Goal: Task Accomplishment & Management: Complete application form

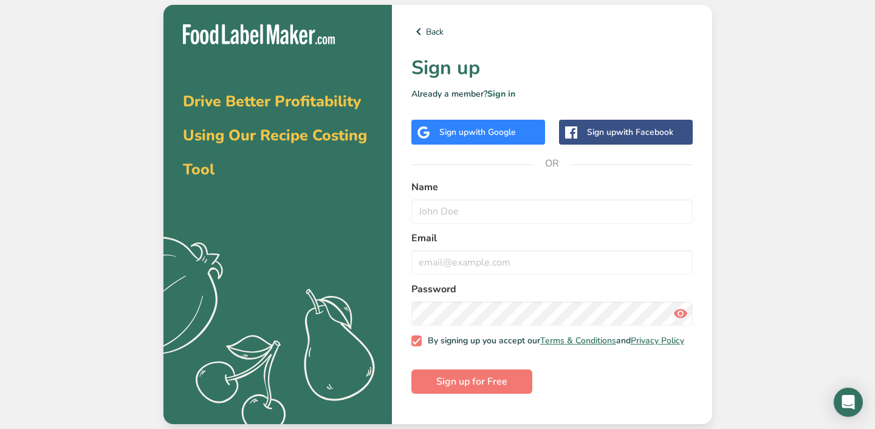
click at [505, 136] on span "with Google" at bounding box center [491, 132] width 47 height 12
click at [610, 139] on div "Sign up with Facebook" at bounding box center [626, 132] width 134 height 25
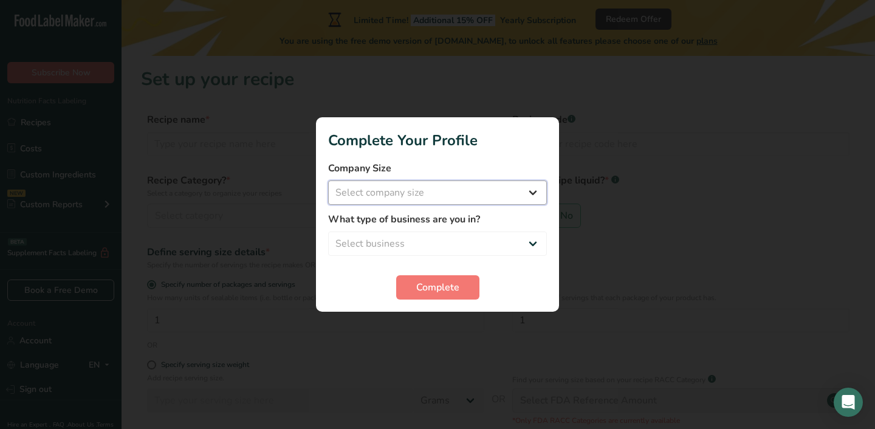
select select "1"
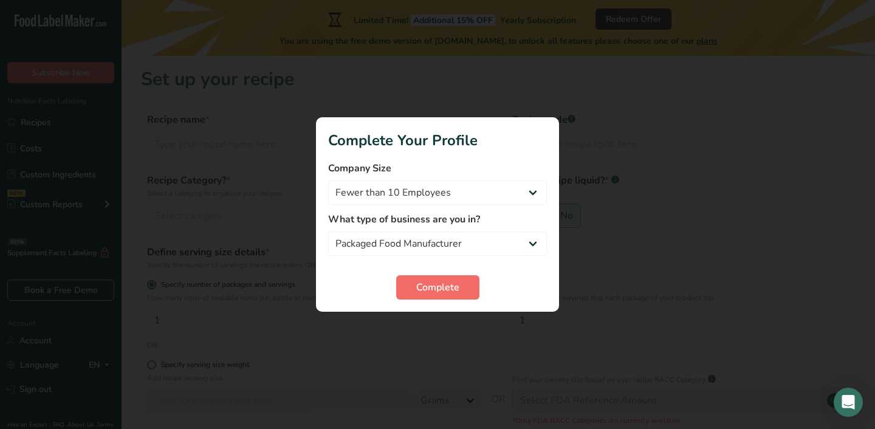
click at [428, 293] on span "Complete" at bounding box center [437, 287] width 43 height 15
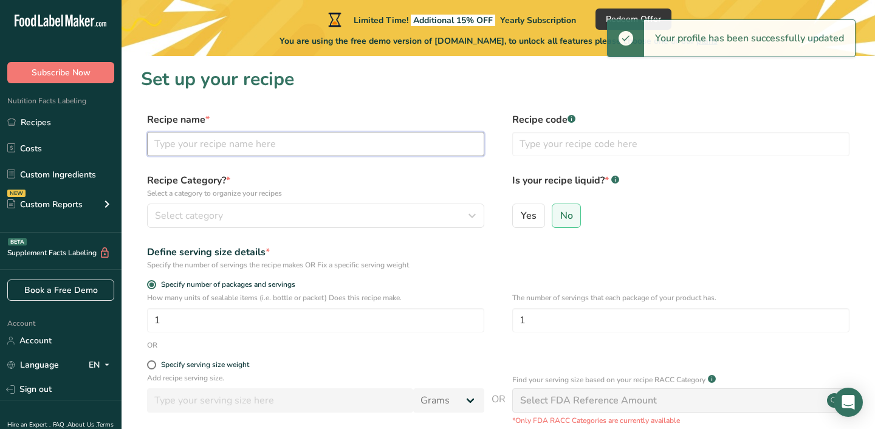
click at [347, 147] on input "text" at bounding box center [315, 144] width 337 height 24
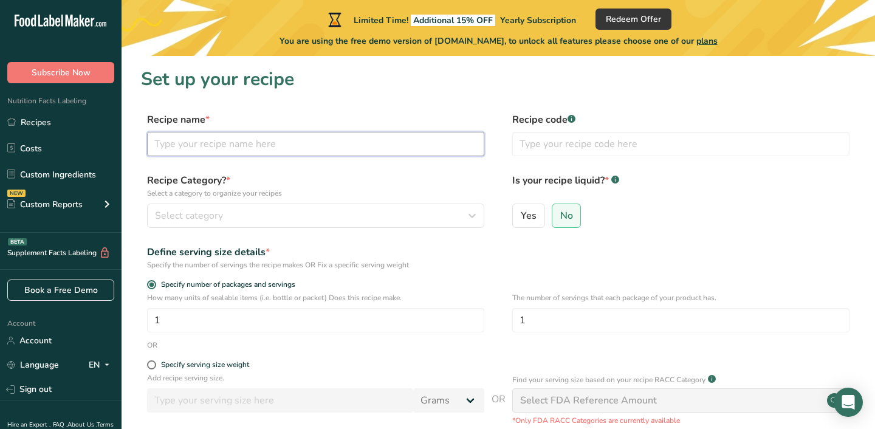
type input "S"
drag, startPoint x: 345, startPoint y: 136, endPoint x: 211, endPoint y: 143, distance: 133.8
click at [211, 143] on input "Chocolate Cones" at bounding box center [315, 144] width 337 height 24
click at [227, 143] on input "Chocolate Cones" at bounding box center [315, 144] width 337 height 24
drag, startPoint x: 227, startPoint y: 143, endPoint x: 202, endPoint y: 144, distance: 24.3
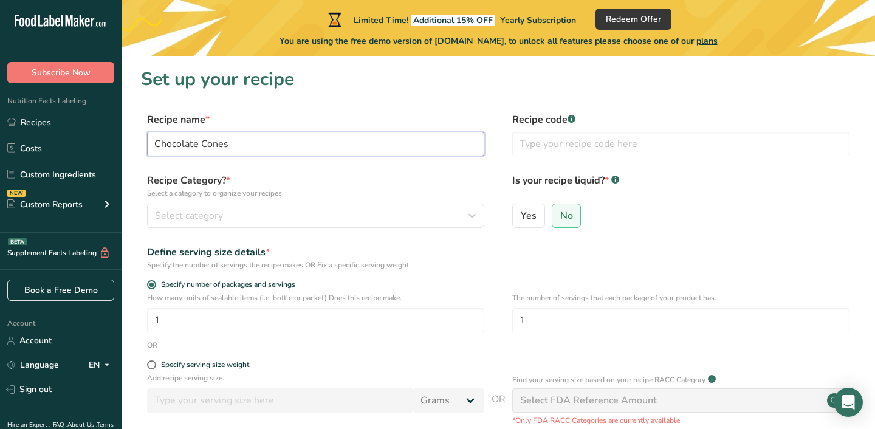
click at [202, 144] on input "Chocolate Cones" at bounding box center [315, 144] width 337 height 24
type input "Chocolate Funnels"
click at [204, 215] on span "Select category" at bounding box center [189, 215] width 68 height 15
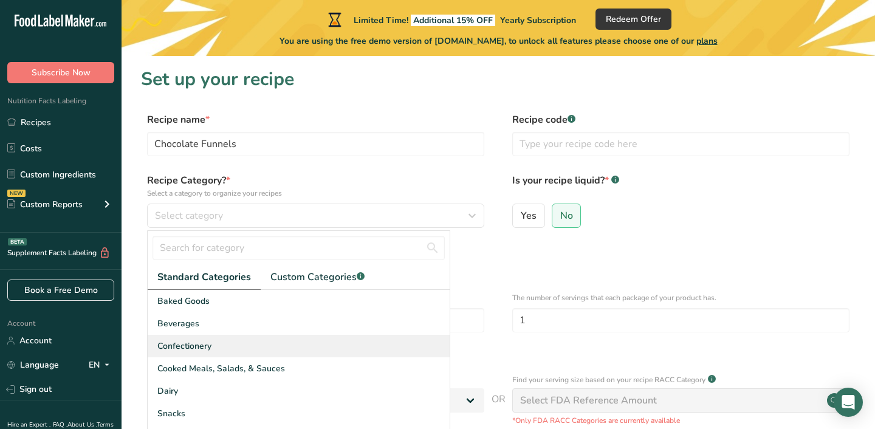
click at [198, 343] on span "Confectionery" at bounding box center [184, 346] width 54 height 13
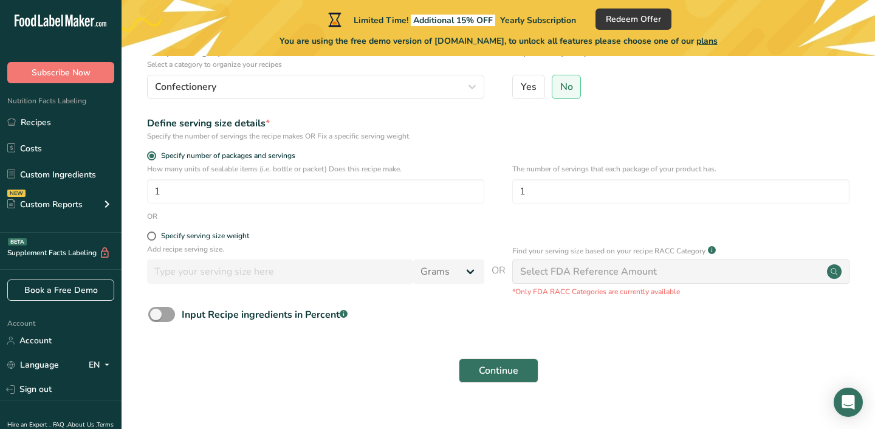
scroll to position [128, 0]
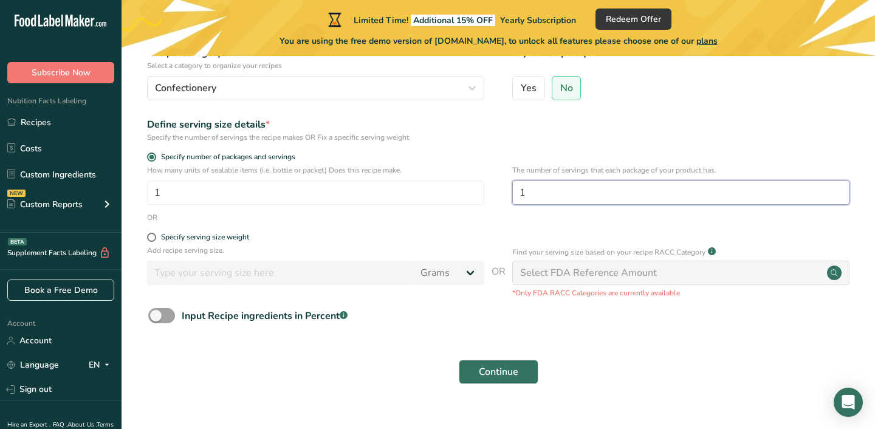
drag, startPoint x: 542, startPoint y: 196, endPoint x: 515, endPoint y: 196, distance: 27.3
click at [514, 196] on input "1" at bounding box center [680, 192] width 337 height 24
click at [151, 239] on span at bounding box center [151, 237] width 9 height 9
click at [151, 239] on input "Specify serving size weight" at bounding box center [151, 237] width 8 height 8
radio input "true"
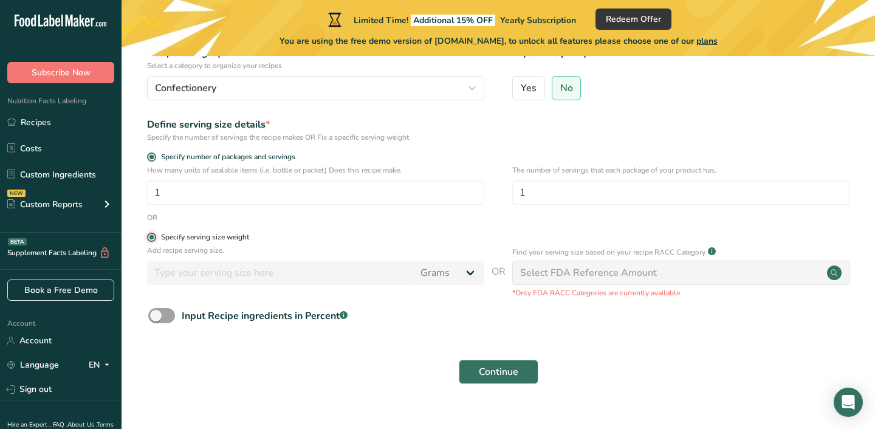
radio input "false"
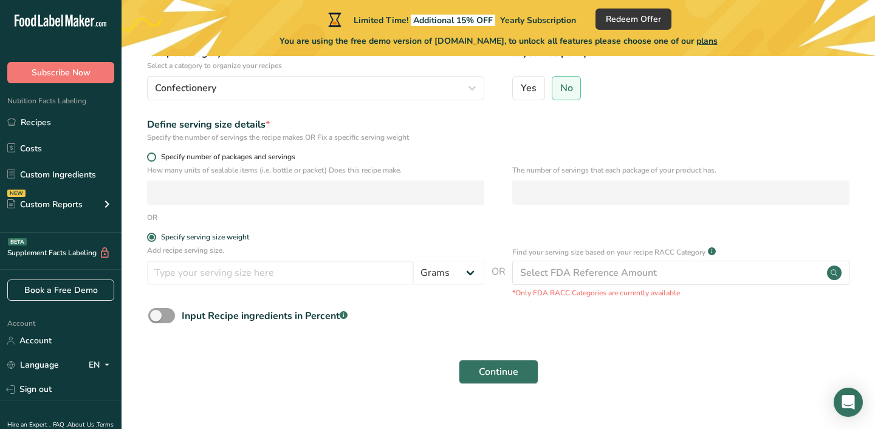
click at [149, 156] on span at bounding box center [151, 156] width 9 height 9
click at [149, 156] on input "Specify number of packages and servings" at bounding box center [151, 157] width 8 height 8
radio input "true"
radio input "false"
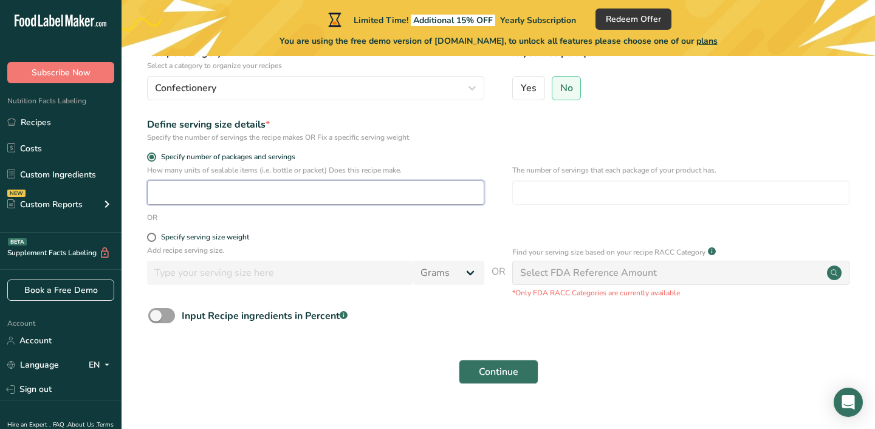
click at [176, 194] on input "number" at bounding box center [315, 192] width 337 height 24
type input "10"
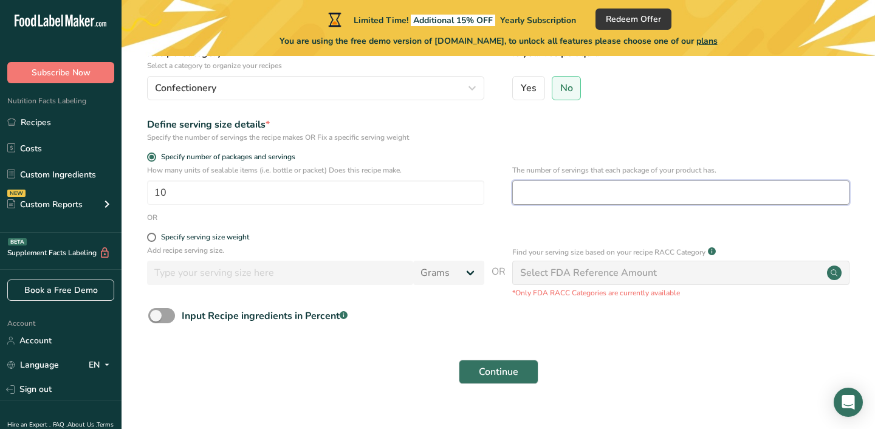
click at [535, 199] on input "number" at bounding box center [680, 192] width 337 height 24
type input "10"
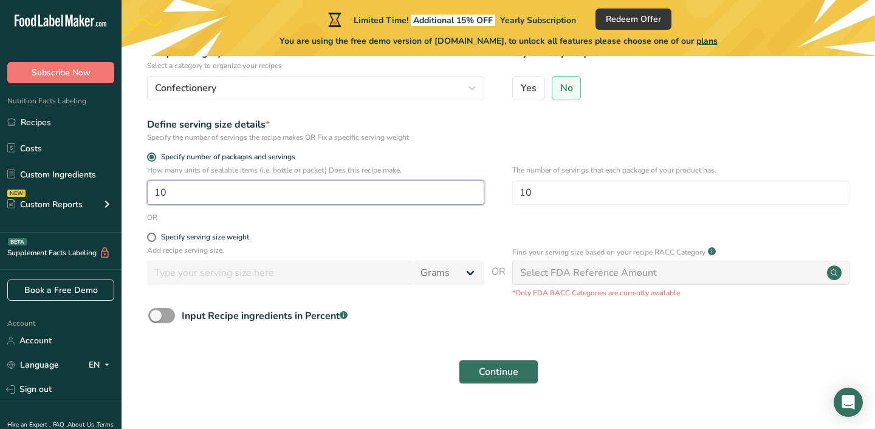
drag, startPoint x: 201, startPoint y: 191, endPoint x: 131, endPoint y: 190, distance: 69.9
click at [131, 190] on section "Set up your recipe Recipe name * Chocolate Funnels Recipe code .a-a{fill:#34736…" at bounding box center [497, 169] width 753 height 482
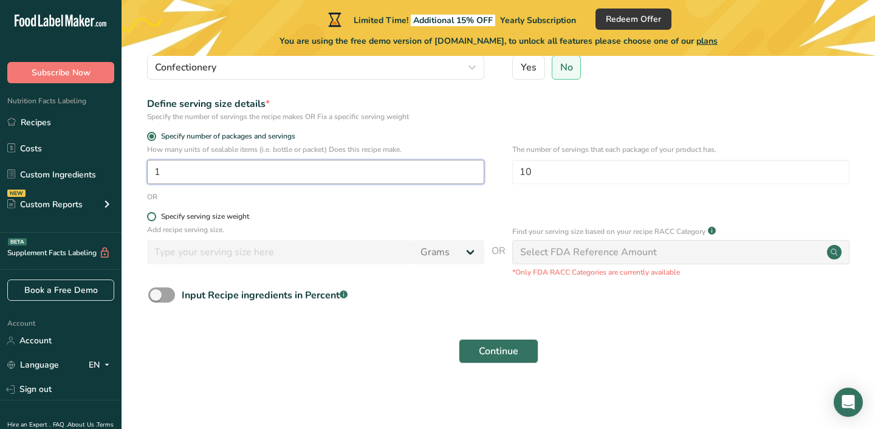
scroll to position [148, 0]
type input "1"
click at [149, 218] on span at bounding box center [151, 217] width 9 height 9
click at [149, 218] on input "Specify serving size weight" at bounding box center [151, 217] width 8 height 8
radio input "true"
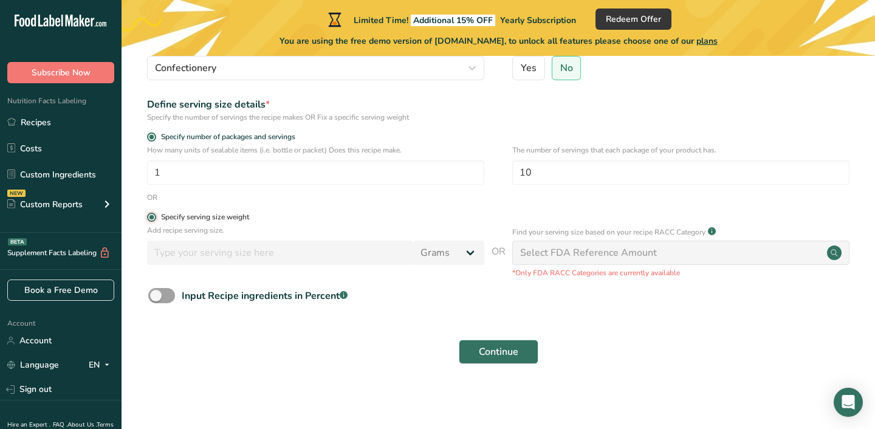
radio input "false"
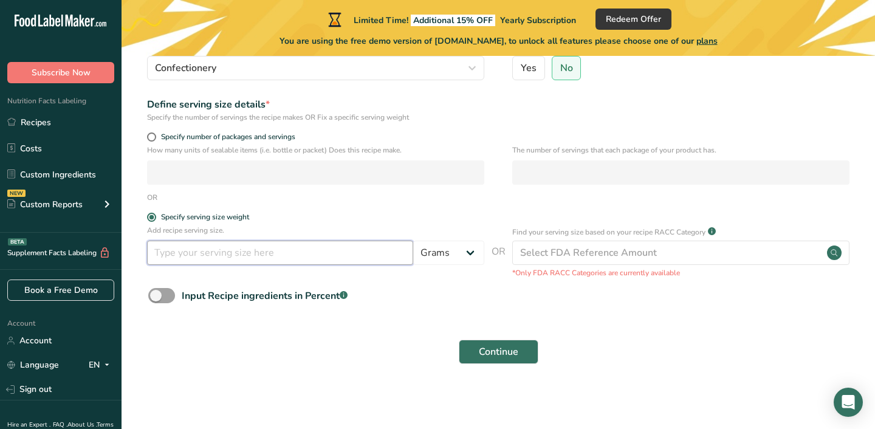
click at [370, 256] on input "number" at bounding box center [280, 253] width 266 height 24
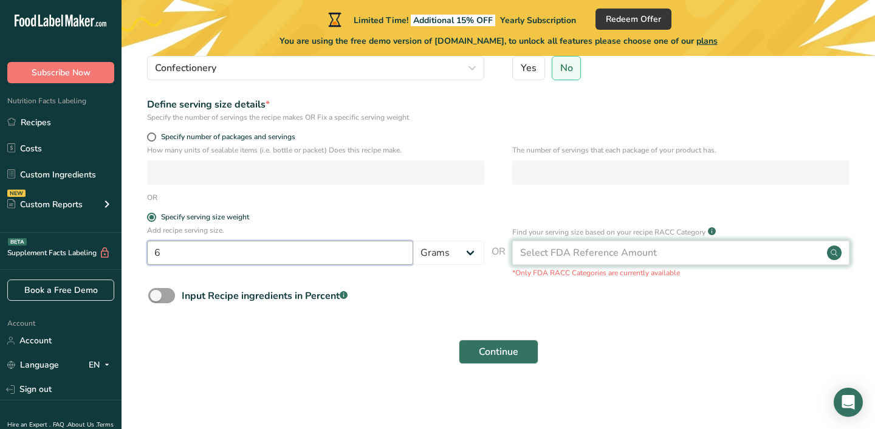
type input "6"
click at [676, 251] on div "Select FDA Reference Amount" at bounding box center [680, 253] width 337 height 24
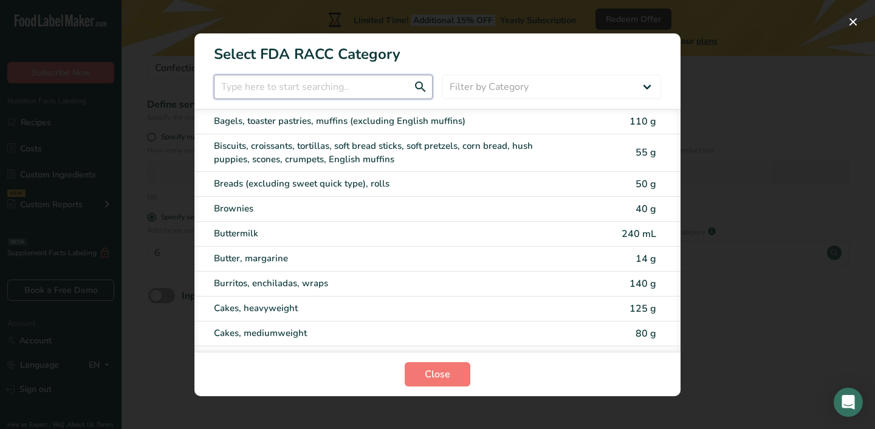
click at [307, 91] on input "RACC Category Selection Modal" at bounding box center [323, 87] width 219 height 24
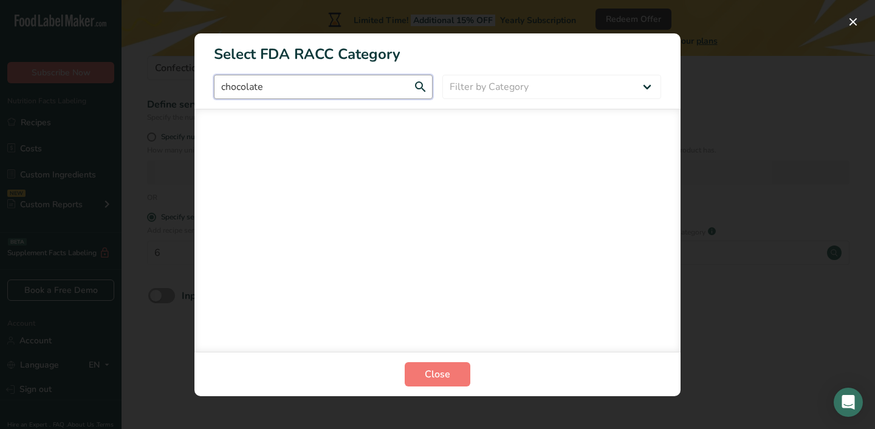
click at [423, 87] on input "chocolate" at bounding box center [323, 87] width 219 height 24
click at [416, 83] on input "chocolate" at bounding box center [323, 87] width 219 height 24
click at [330, 86] on input "chocolate" at bounding box center [323, 87] width 219 height 24
drag, startPoint x: 328, startPoint y: 86, endPoint x: 208, endPoint y: 83, distance: 119.7
click at [208, 83] on div "chocolate Filter by Category All Bakery products [GEOGRAPHIC_DATA] Cereals and …" at bounding box center [437, 87] width 486 height 24
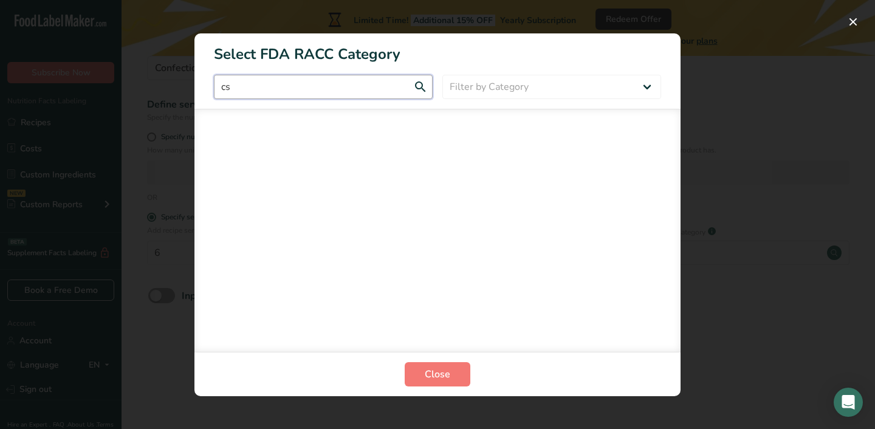
type input "c"
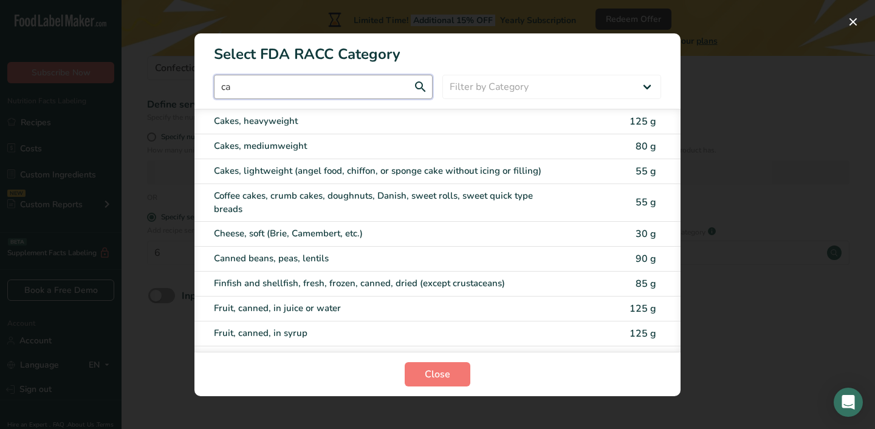
type input "c"
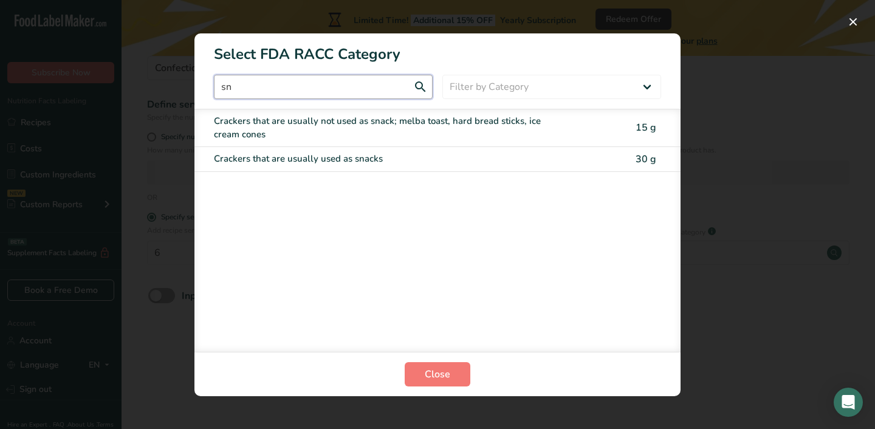
type input "s"
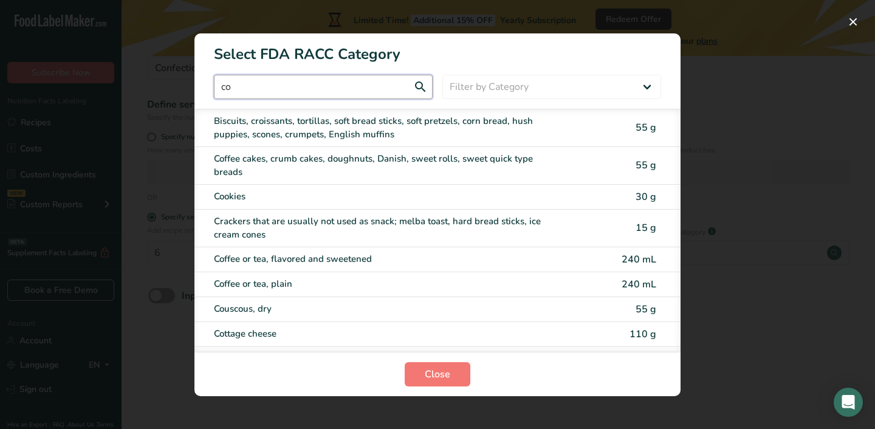
type input "c"
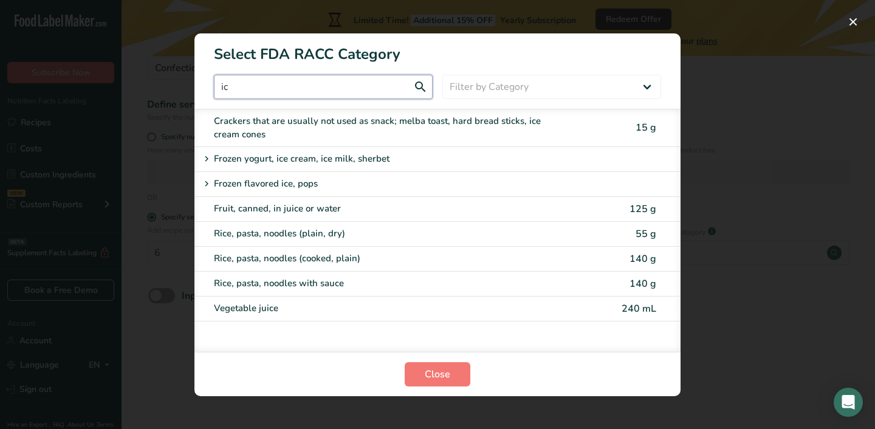
type input "i"
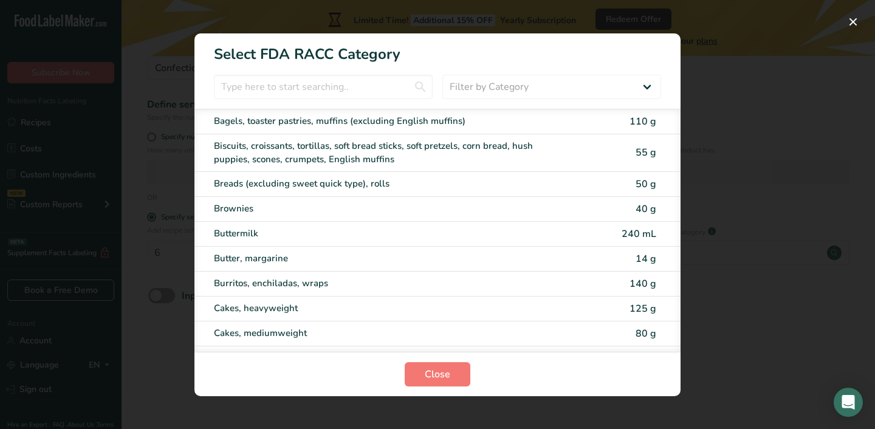
drag, startPoint x: 337, startPoint y: 56, endPoint x: 259, endPoint y: 59, distance: 77.8
click at [259, 59] on h1 "Select FDA RACC Category" at bounding box center [437, 49] width 486 height 32
copy h1 "FDA RACC"
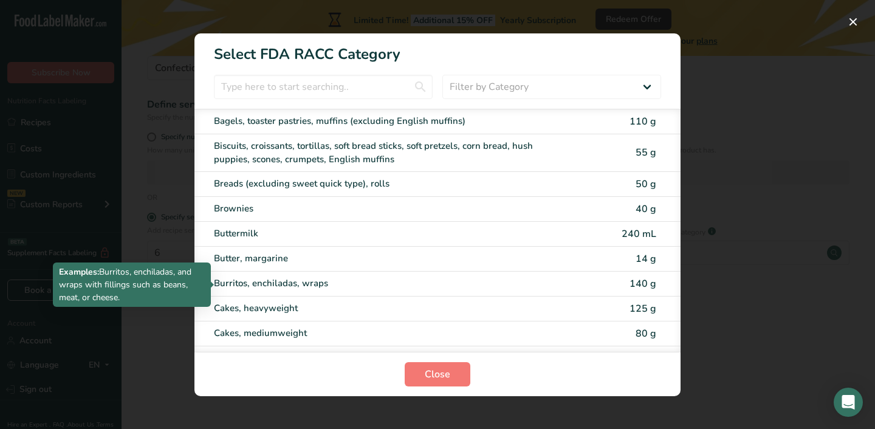
scroll to position [0, 0]
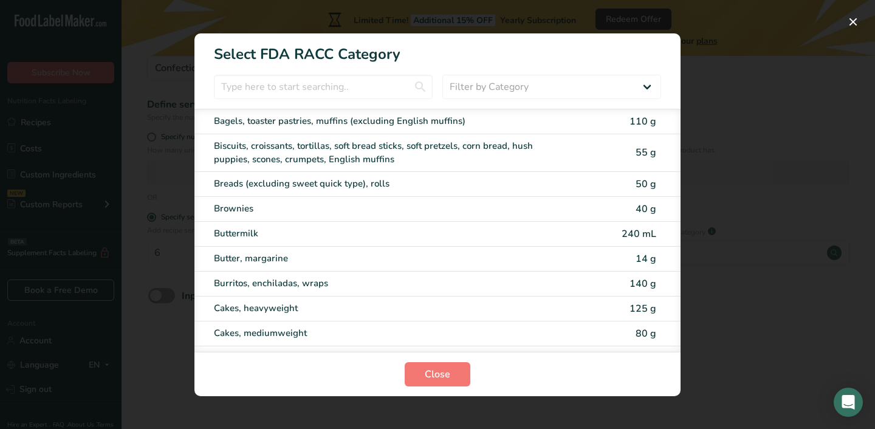
click at [716, 70] on div "RACC Category Selection Modal" at bounding box center [437, 214] width 875 height 429
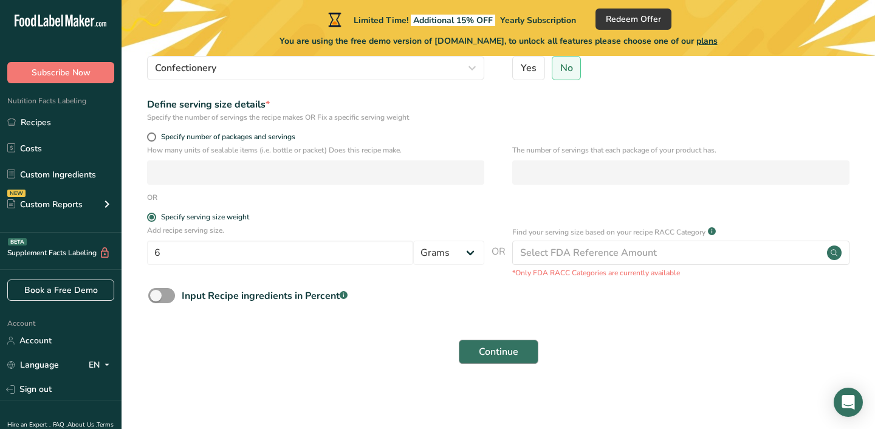
click at [492, 355] on span "Continue" at bounding box center [498, 351] width 39 height 15
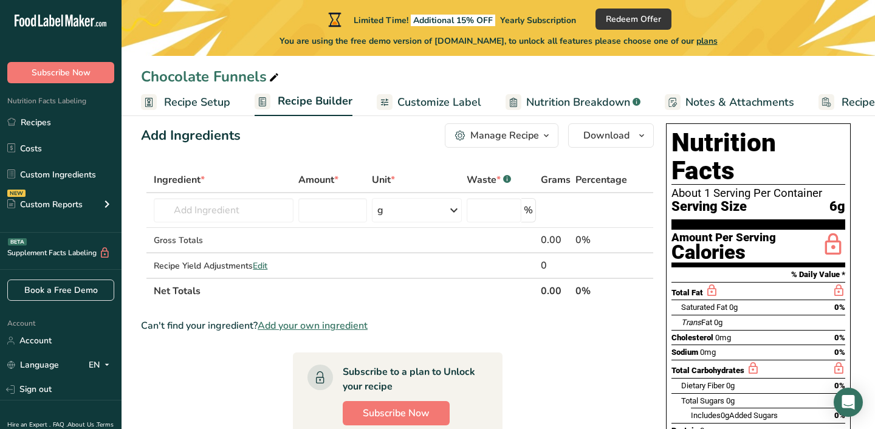
scroll to position [19, 0]
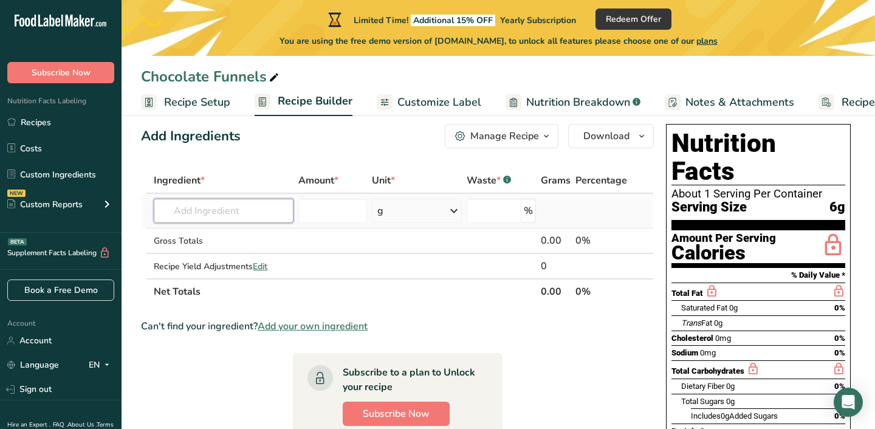
click at [239, 217] on input "text" at bounding box center [224, 211] width 140 height 24
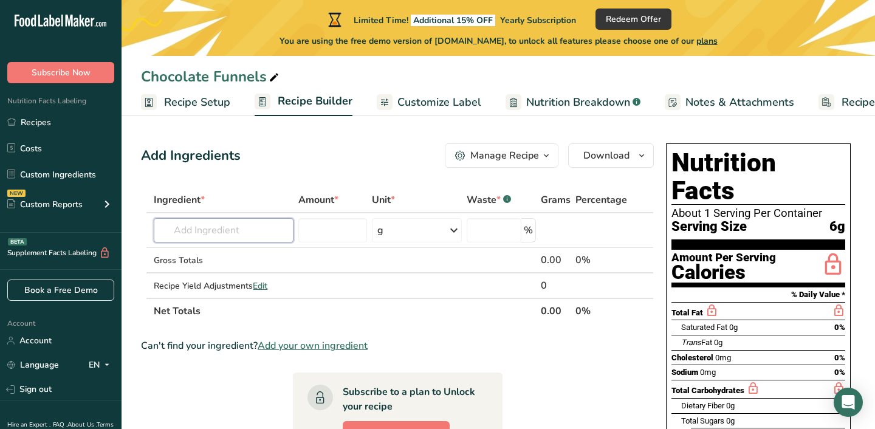
scroll to position [0, 0]
click at [414, 101] on span "Customize Label" at bounding box center [439, 102] width 84 height 16
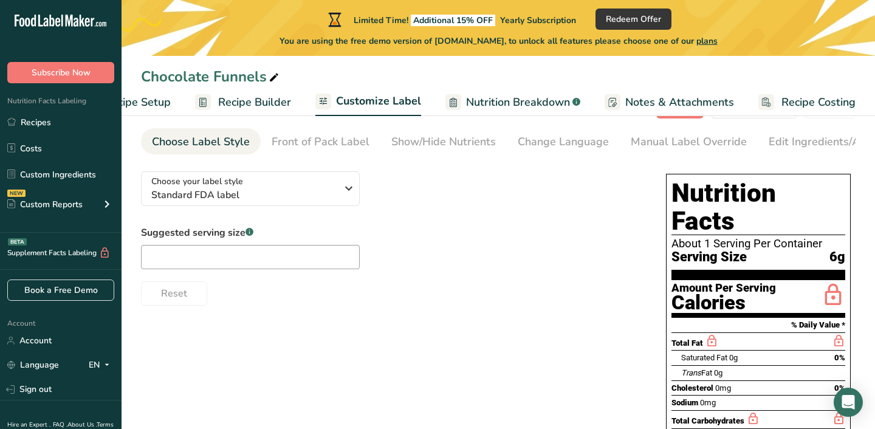
scroll to position [48, 0]
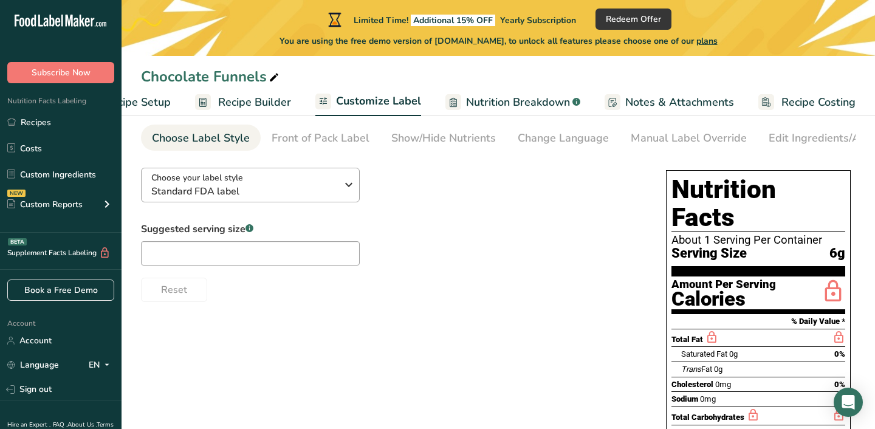
click at [307, 188] on span "Standard FDA label" at bounding box center [243, 191] width 185 height 15
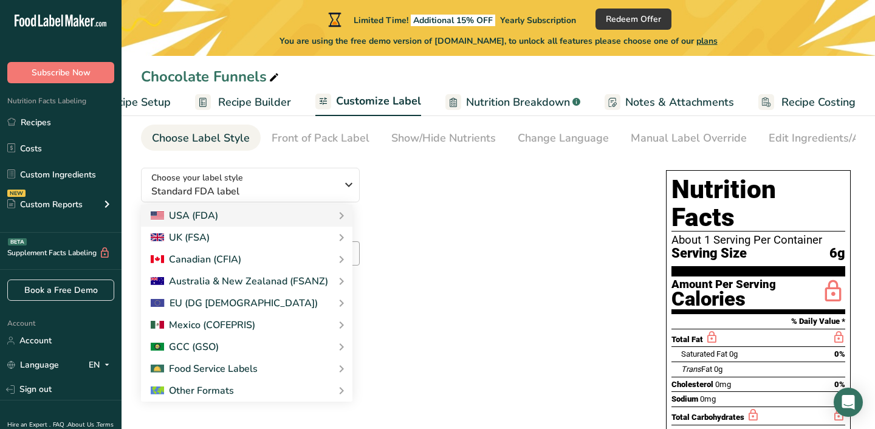
click at [397, 225] on div "Suggested serving size .a-a{fill:#347362;}.b-a{fill:#fff;} Reset" at bounding box center [391, 262] width 501 height 80
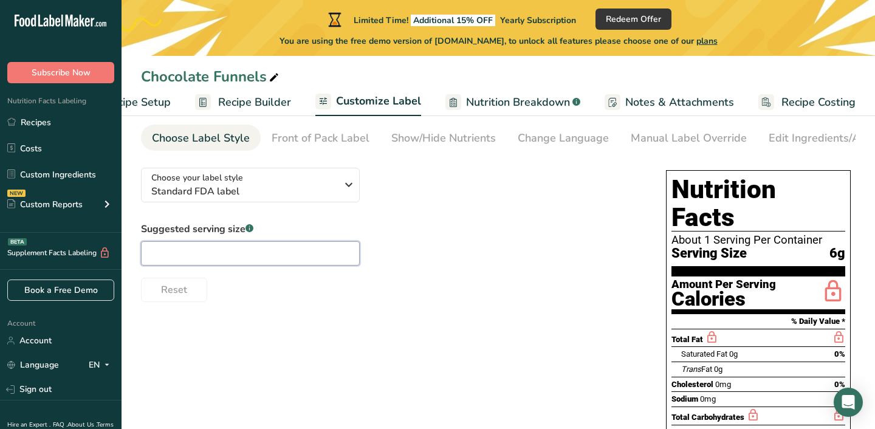
click at [289, 256] on input "text" at bounding box center [250, 253] width 219 height 24
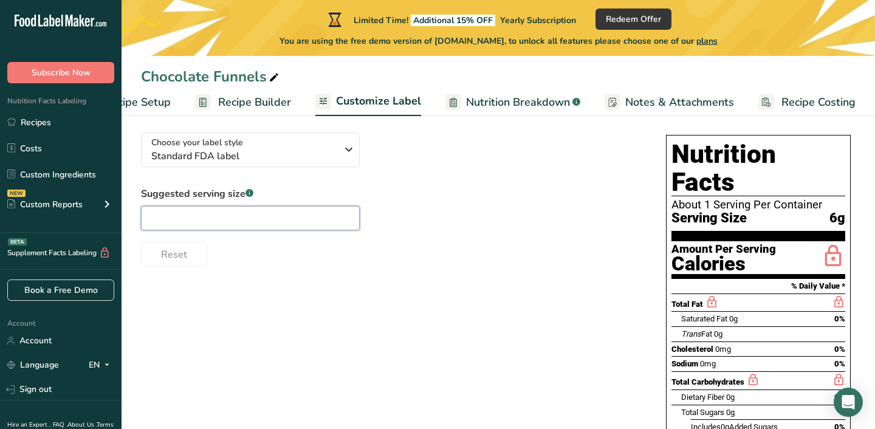
scroll to position [88, 0]
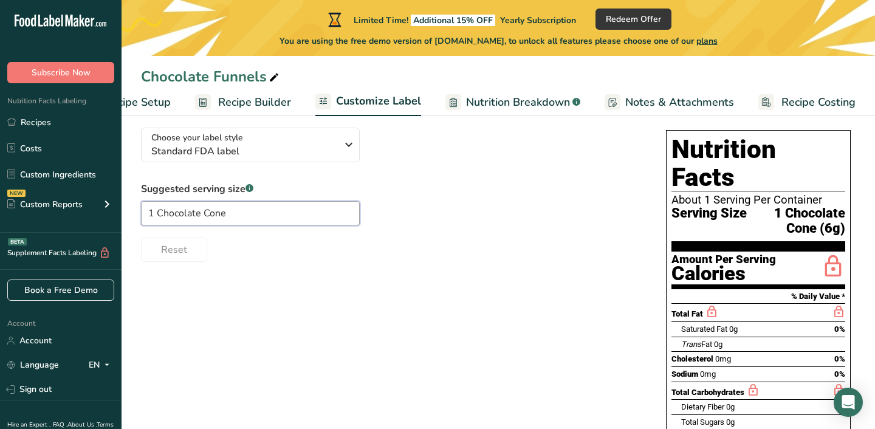
drag, startPoint x: 202, startPoint y: 216, endPoint x: 159, endPoint y: 216, distance: 43.1
click at [159, 216] on input "1 Chocolate Cone" at bounding box center [250, 213] width 219 height 24
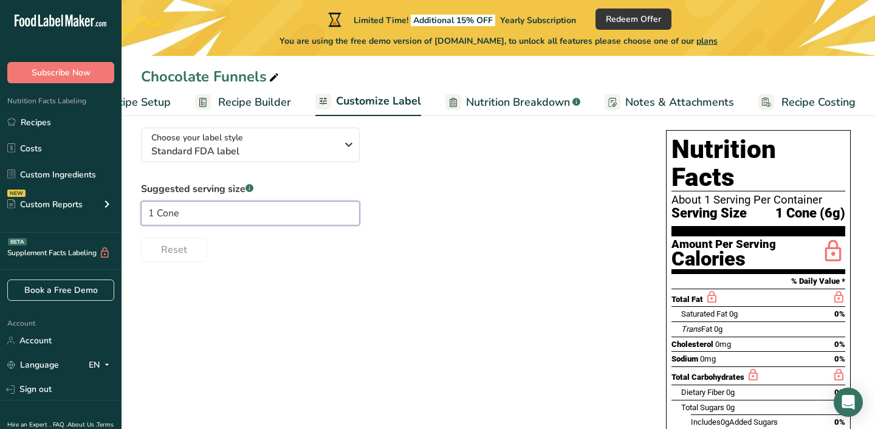
type input "1 Cone"
click at [377, 229] on div "Suggested serving size .a-a{fill:#347362;}.b-a{fill:#fff;} 1 Cone Reset" at bounding box center [391, 222] width 501 height 80
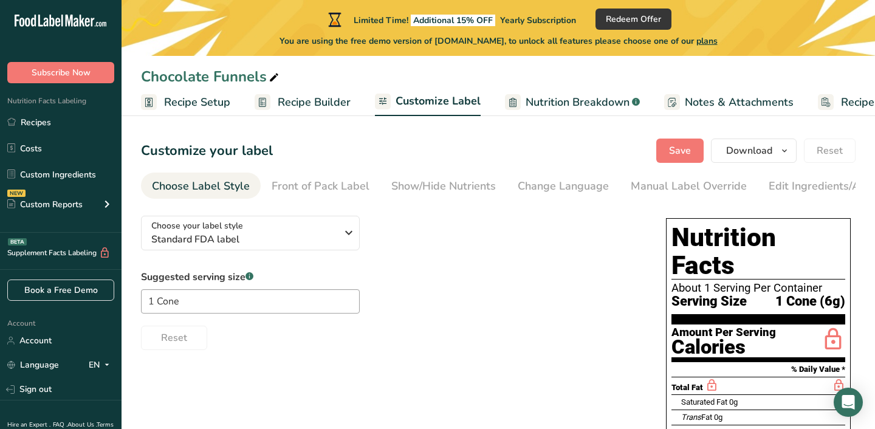
scroll to position [0, -1]
click at [200, 102] on span "Recipe Setup" at bounding box center [197, 102] width 66 height 16
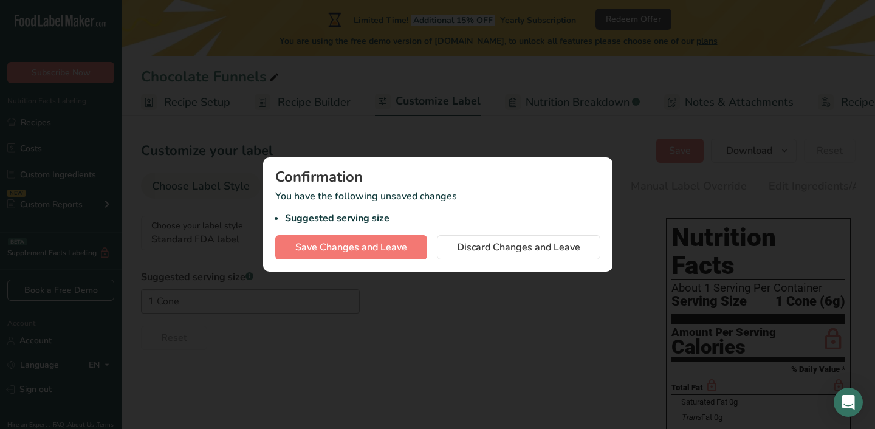
scroll to position [0, 4]
click at [388, 247] on span "Save Changes and Leave" at bounding box center [351, 247] width 112 height 15
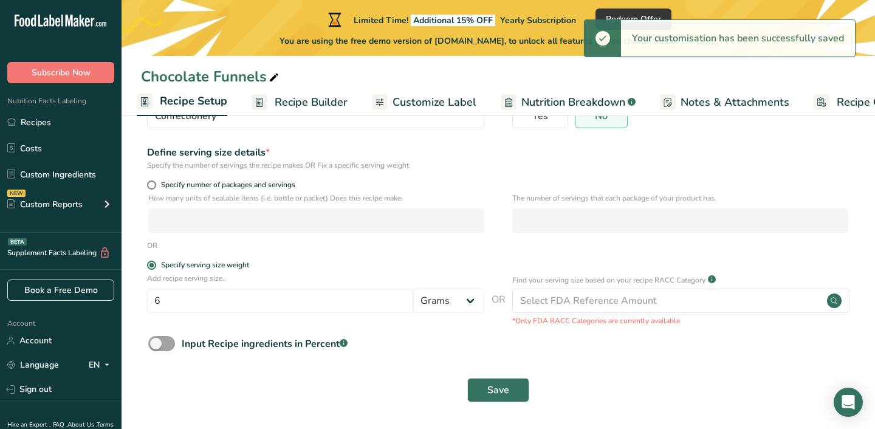
scroll to position [130, 0]
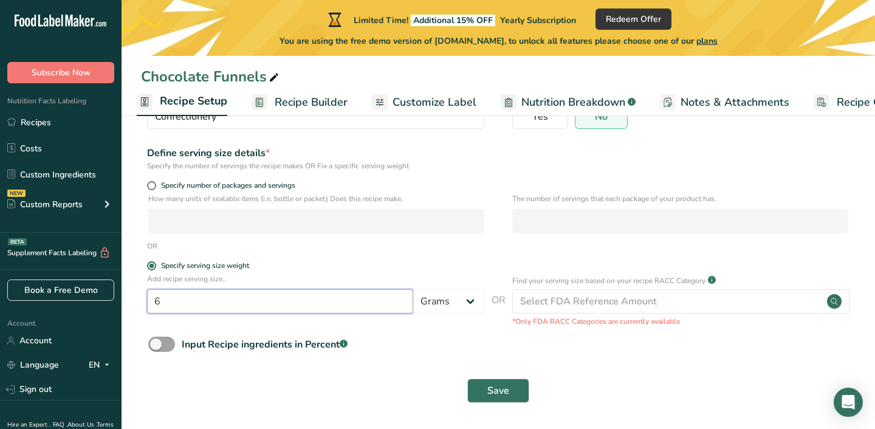
drag, startPoint x: 218, startPoint y: 304, endPoint x: 137, endPoint y: 304, distance: 81.4
click at [137, 304] on section "Recipe name * Chocolate Funnels Recipe code .a-a{fill:#347362;}.b-a{fill:#fff;}…" at bounding box center [497, 209] width 753 height 440
type input "11"
click at [505, 394] on span "Save" at bounding box center [498, 390] width 22 height 15
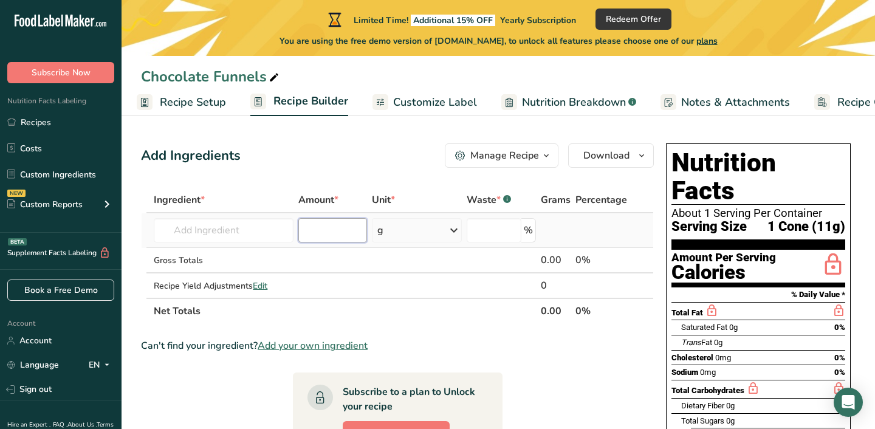
click at [341, 227] on input "number" at bounding box center [332, 230] width 69 height 24
click at [263, 227] on input "text" at bounding box center [224, 230] width 140 height 24
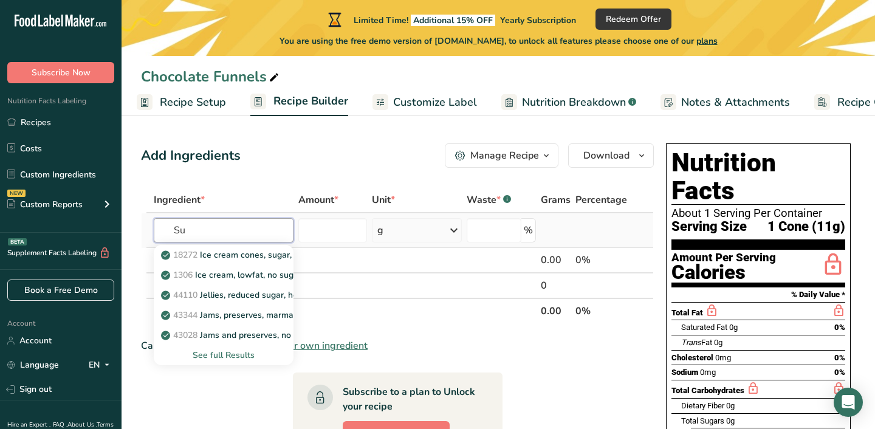
type input "S"
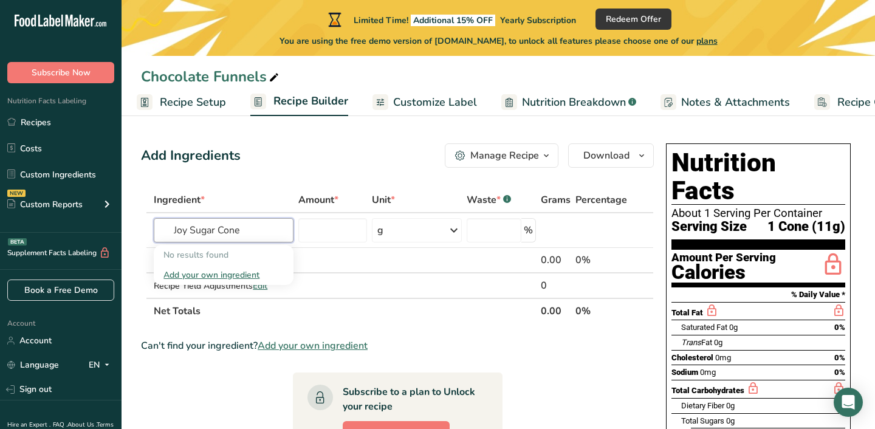
type input "Joy Sugar Cone"
click at [248, 163] on div "Add Ingredients Manage Recipe Delete Recipe Duplicate Recipe Scale Recipe Save …" at bounding box center [397, 155] width 513 height 24
click at [268, 228] on input "text" at bounding box center [224, 230] width 140 height 24
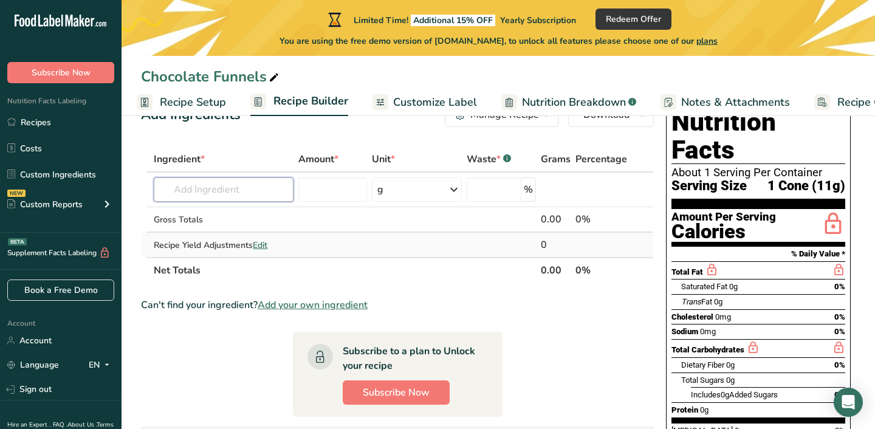
scroll to position [40, 0]
click at [250, 203] on td "No results found Add your own ingredient" at bounding box center [223, 190] width 145 height 35
click at [247, 193] on input "text" at bounding box center [224, 190] width 140 height 24
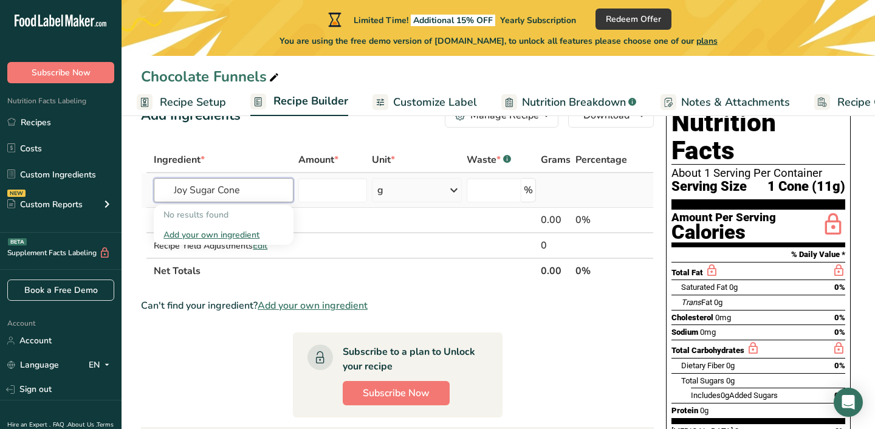
type input "Joy Sugar Cone"
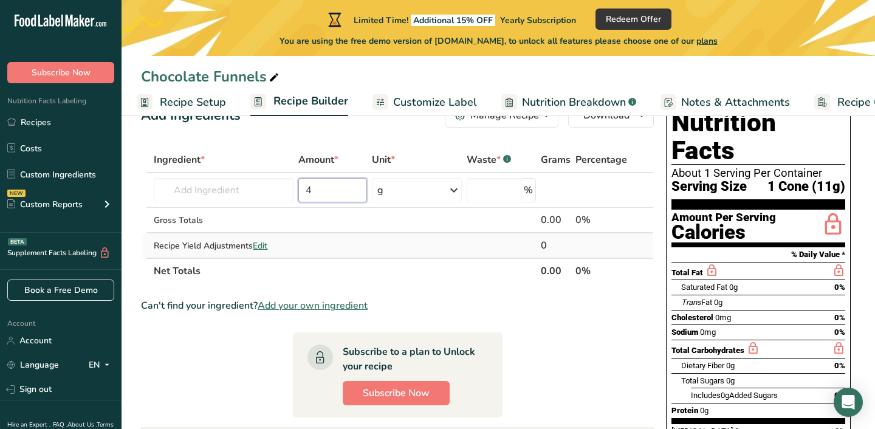
scroll to position [0, 0]
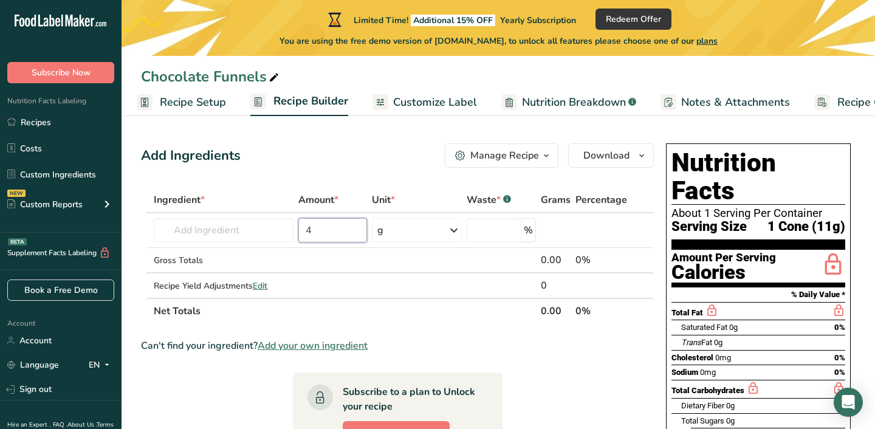
type input "4"
click at [548, 160] on icon "button" at bounding box center [546, 155] width 10 height 15
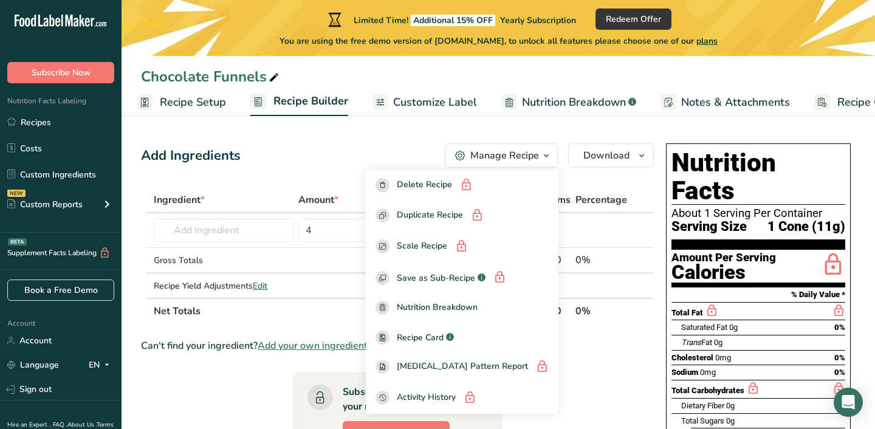
click at [587, 180] on div "Add Ingredients Manage Recipe Delete Recipe Duplicate Recipe Scale Recipe Save …" at bounding box center [401, 402] width 520 height 528
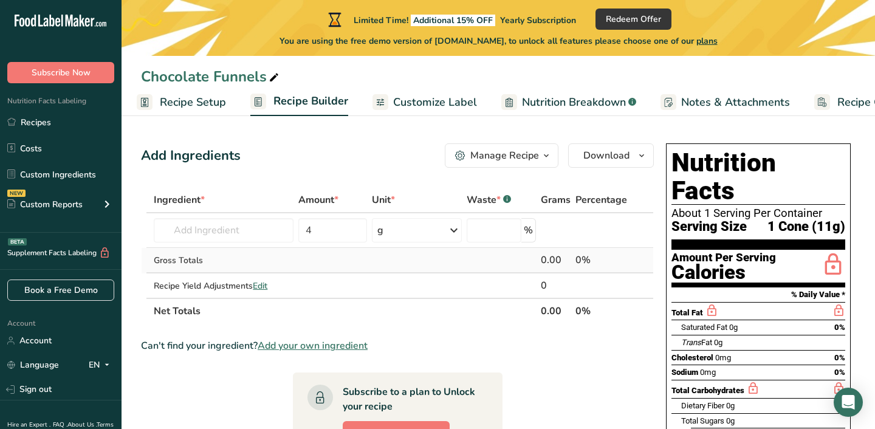
click at [475, 264] on td at bounding box center [501, 261] width 74 height 26
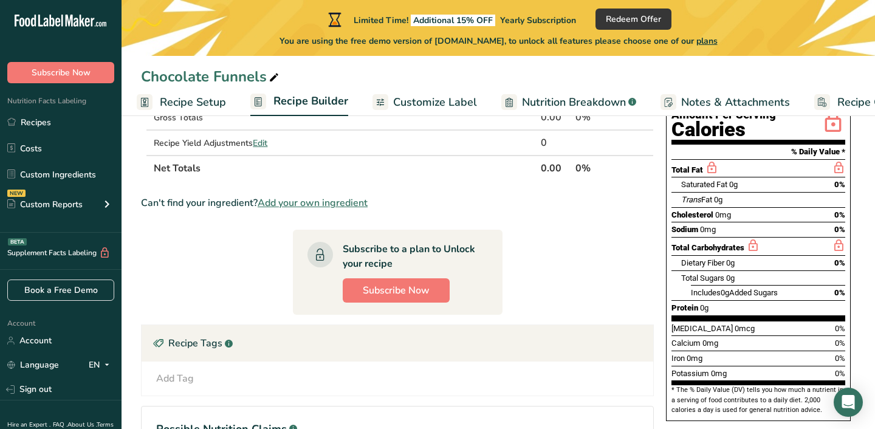
scroll to position [143, 0]
click at [340, 203] on span "Add your own ingredient" at bounding box center [313, 202] width 110 height 15
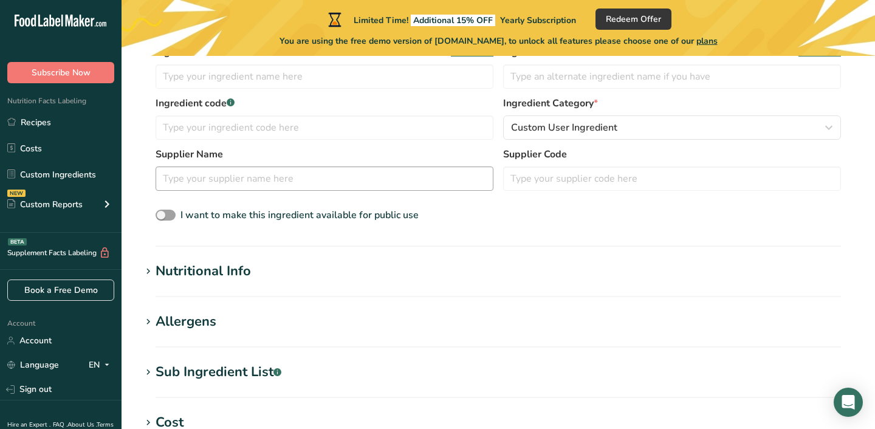
scroll to position [277, 0]
click at [250, 269] on div "Nutritional Info" at bounding box center [202, 270] width 95 height 20
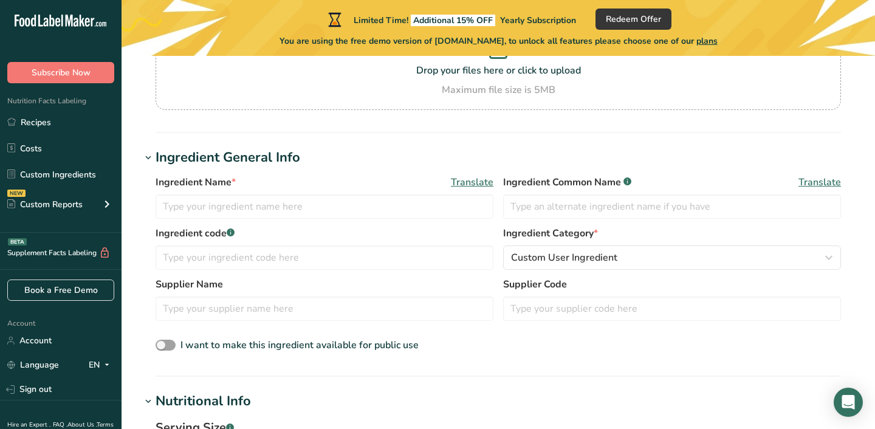
scroll to position [123, 0]
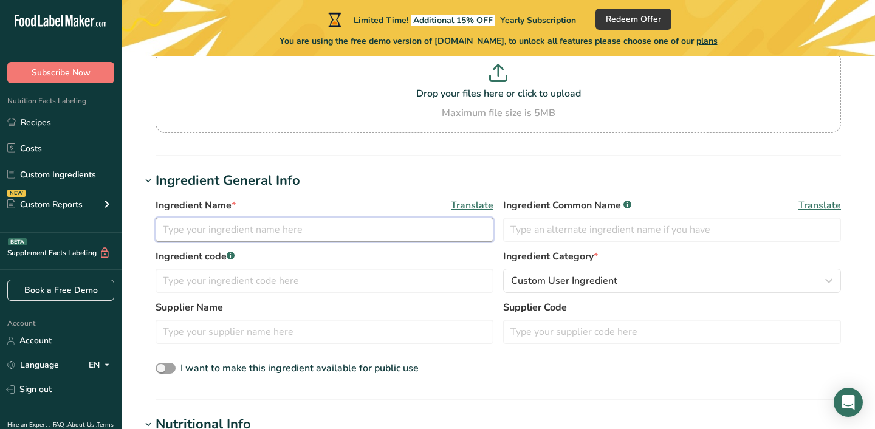
click at [300, 228] on input "text" at bounding box center [324, 229] width 338 height 24
type input "Joy Sugar Cone"
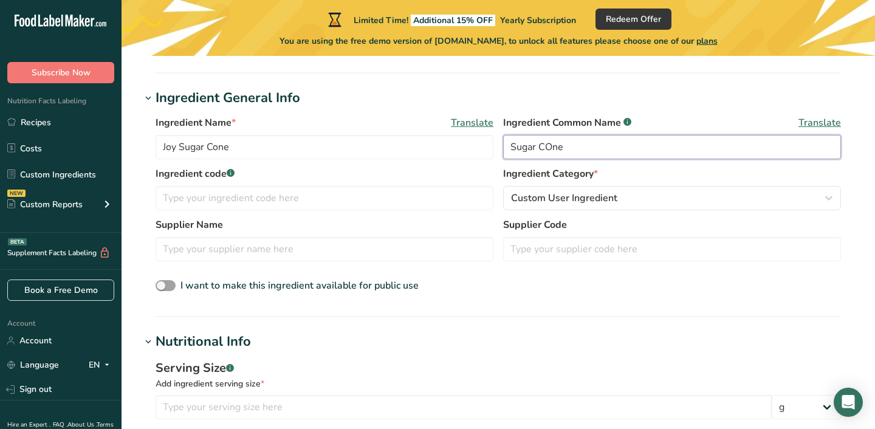
scroll to position [228, 0]
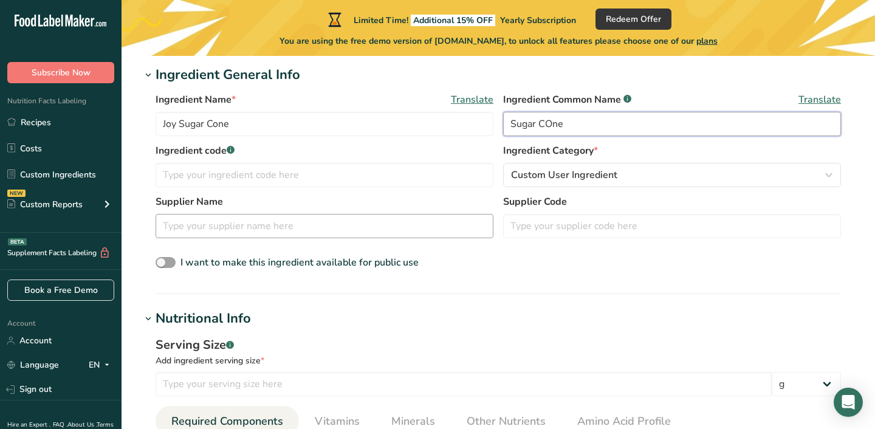
type input "Sugar COne"
click at [250, 228] on input "text" at bounding box center [324, 226] width 338 height 24
type input "Joy"
drag, startPoint x: 180, startPoint y: 123, endPoint x: 134, endPoint y: 123, distance: 46.2
click at [134, 123] on section "Add new ingredient Back to recipe Ingredient Spec Sheet .a-a{fill:#347362;}.b-a…" at bounding box center [497, 431] width 753 height 1209
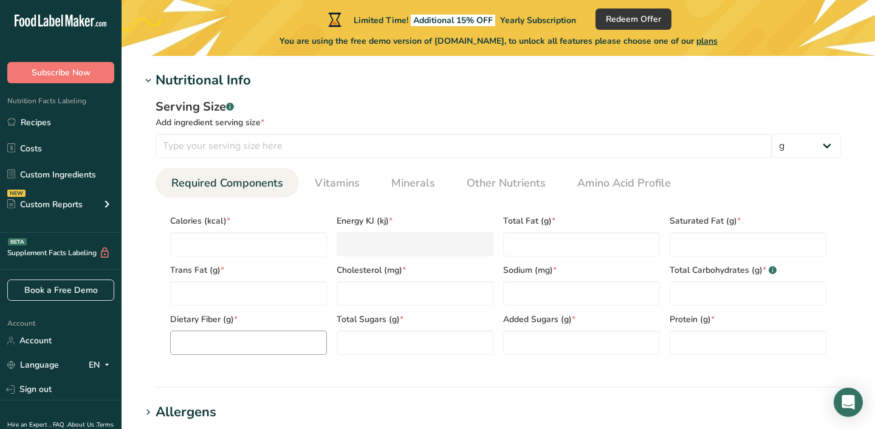
scroll to position [451, 0]
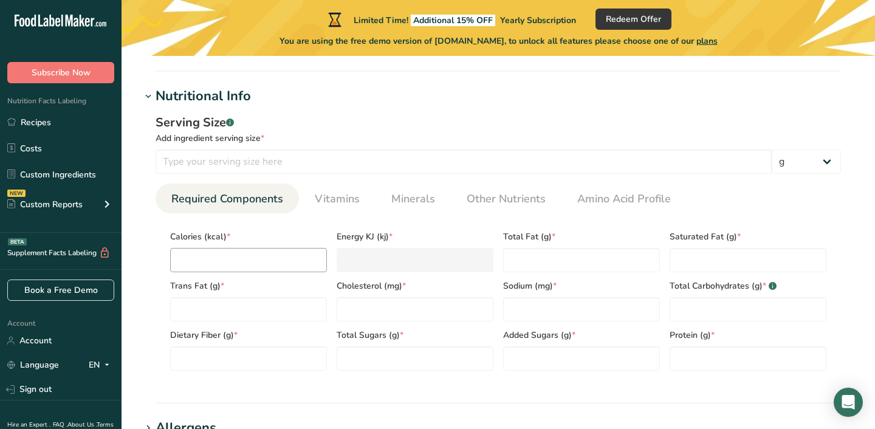
type input "Sugar Cone"
click at [227, 256] on input "number" at bounding box center [248, 260] width 157 height 24
type input "4"
type KJ "16.7"
type input "48"
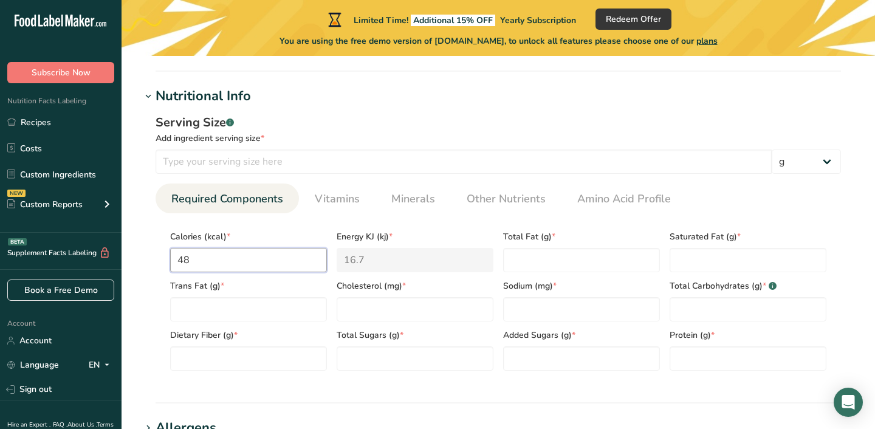
type KJ "200.8"
type input "484"
type KJ "2025.1"
type input "484"
click at [530, 264] on Fat "number" at bounding box center [581, 260] width 157 height 24
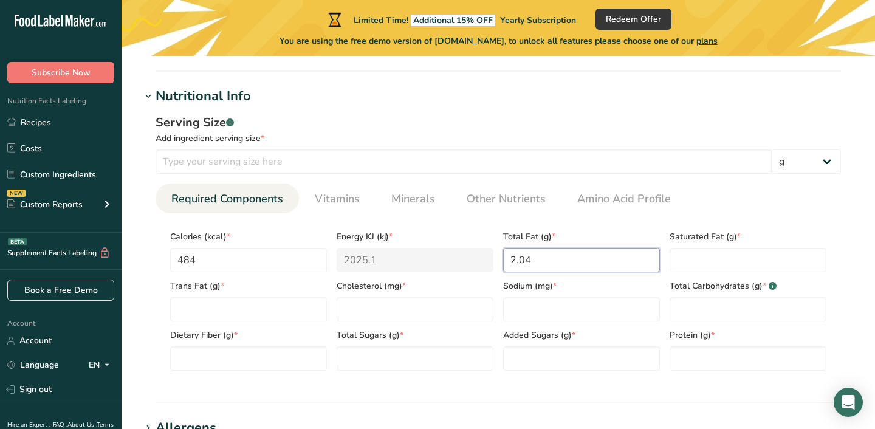
click at [514, 262] on Fat "2.04" at bounding box center [581, 260] width 157 height 24
click at [530, 261] on Fat "20.04" at bounding box center [581, 260] width 157 height 24
type Fat "20.4"
click at [530, 304] on input "number" at bounding box center [581, 309] width 157 height 24
type input "86.3"
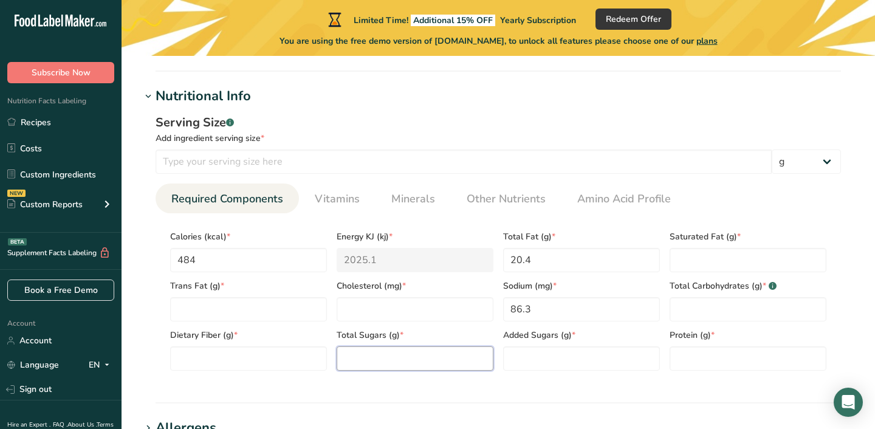
click at [365, 357] on Sugars "number" at bounding box center [415, 358] width 157 height 24
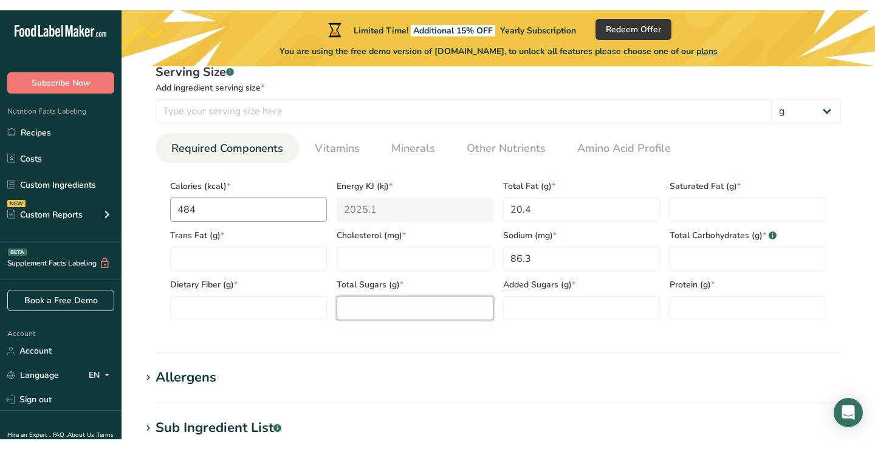
scroll to position [508, 0]
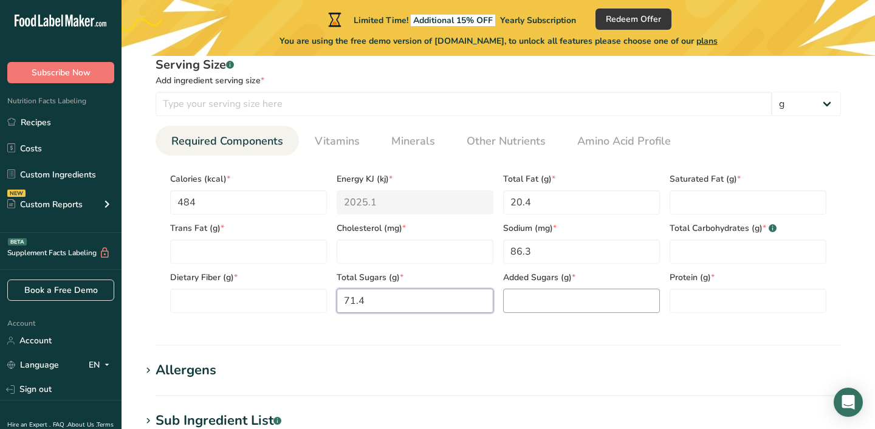
type Sugars "71.4"
click at [531, 302] on Sugars "number" at bounding box center [581, 301] width 157 height 24
type Sugars "44.4"
click at [239, 296] on Fiber "number" at bounding box center [248, 301] width 157 height 24
click at [747, 303] on input "number" at bounding box center [747, 301] width 157 height 24
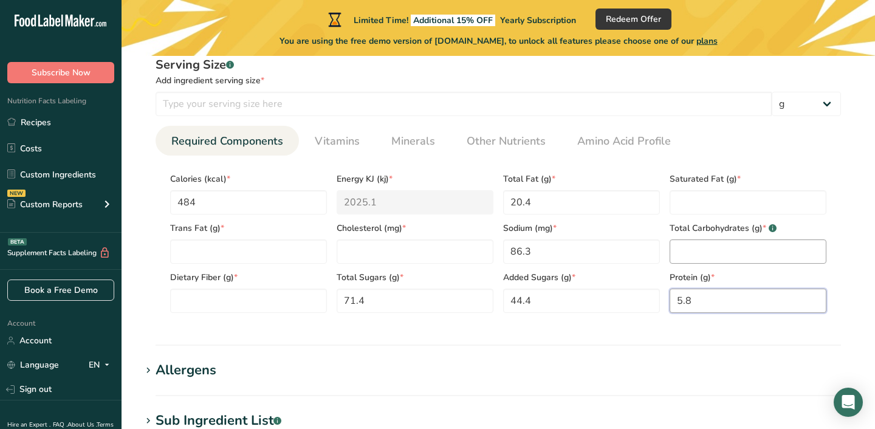
type input "5.8"
click at [760, 247] on Carbohydrates "number" at bounding box center [747, 251] width 157 height 24
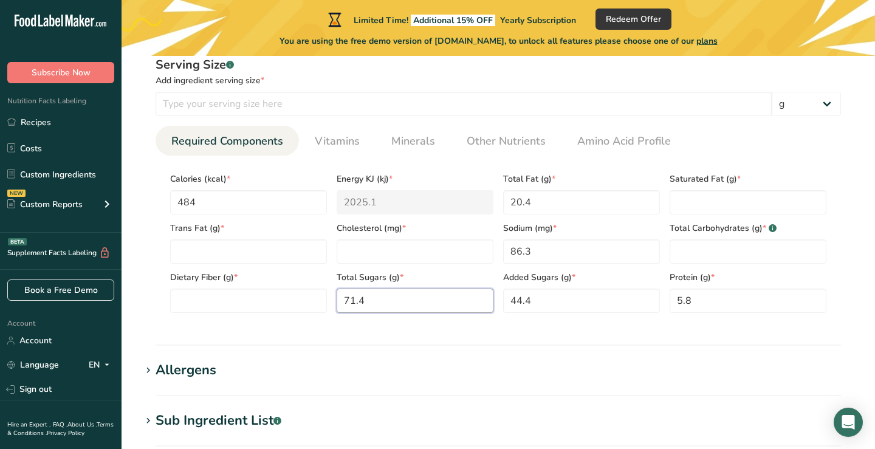
drag, startPoint x: 396, startPoint y: 295, endPoint x: 332, endPoint y: 296, distance: 63.8
click at [332, 296] on div "Total Sugars (g) * 71.4" at bounding box center [415, 288] width 166 height 49
click at [693, 256] on Carbohydrates "number" at bounding box center [747, 251] width 157 height 24
paste Carbohydrates "71.4"
type Carbohydrates "71.4"
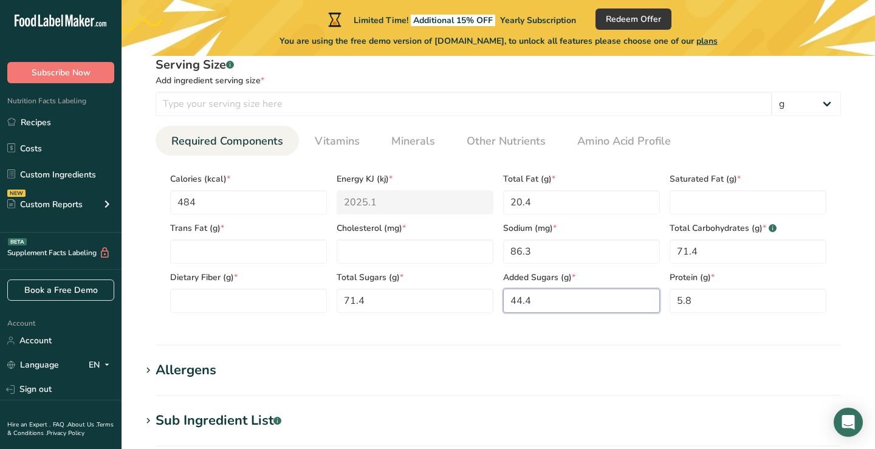
drag, startPoint x: 588, startPoint y: 306, endPoint x: 494, endPoint y: 306, distance: 93.5
click at [494, 306] on div "Calories (kcal) * 484 Energy KJ (kj) * 2025.1 Total Fat (g) * 20.4 Saturated Fa…" at bounding box center [498, 239] width 666 height 148
drag, startPoint x: 403, startPoint y: 302, endPoint x: 307, endPoint y: 303, distance: 96.0
click at [307, 303] on div "Calories (kcal) * 484 Energy KJ (kj) * 2025.1 Total Fat (g) * 20.4 Saturated Fa…" at bounding box center [498, 239] width 666 height 148
paste Sugars "44"
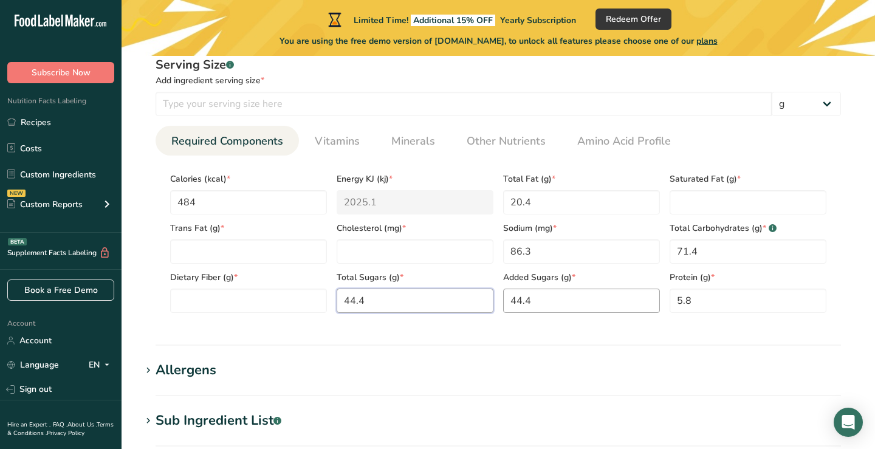
type Sugars "44.4"
drag, startPoint x: 548, startPoint y: 301, endPoint x: 496, endPoint y: 299, distance: 52.3
click at [496, 299] on div "Calories (kcal) * 484 Energy KJ (kj) * 2025.1 Total Fat (g) * 20.4 Saturated Fa…" at bounding box center [498, 239] width 666 height 148
type Sugars "0"
click at [746, 199] on Fat "number" at bounding box center [747, 202] width 157 height 24
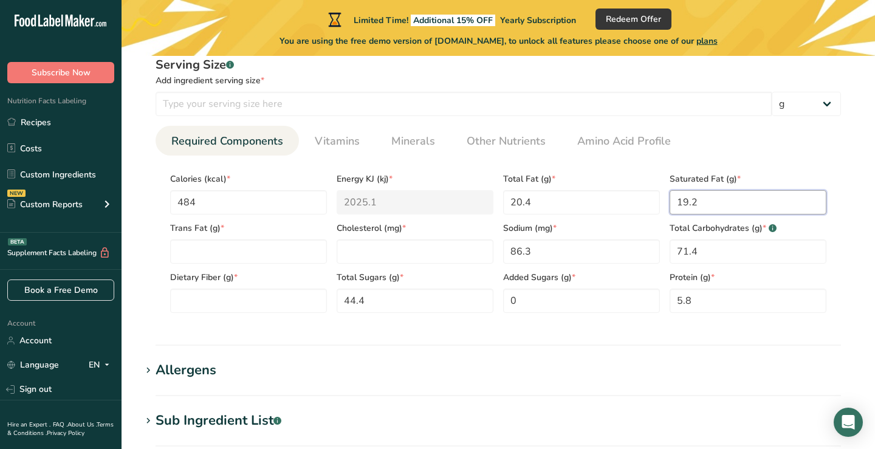
type Fat "19.2"
click at [836, 142] on ul "Required Components Vitamins Minerals Other Nutrients Amino Acid Profile" at bounding box center [497, 141] width 685 height 30
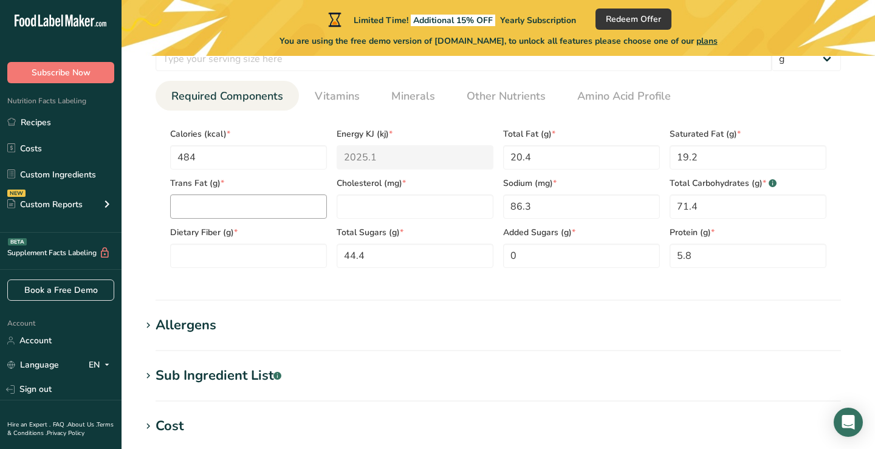
scroll to position [555, 0]
click at [524, 258] on Sugars "0" at bounding box center [581, 254] width 157 height 24
paste Sugars "31.2"
type Sugars "31.2"
click at [247, 251] on Fiber "number" at bounding box center [248, 254] width 157 height 24
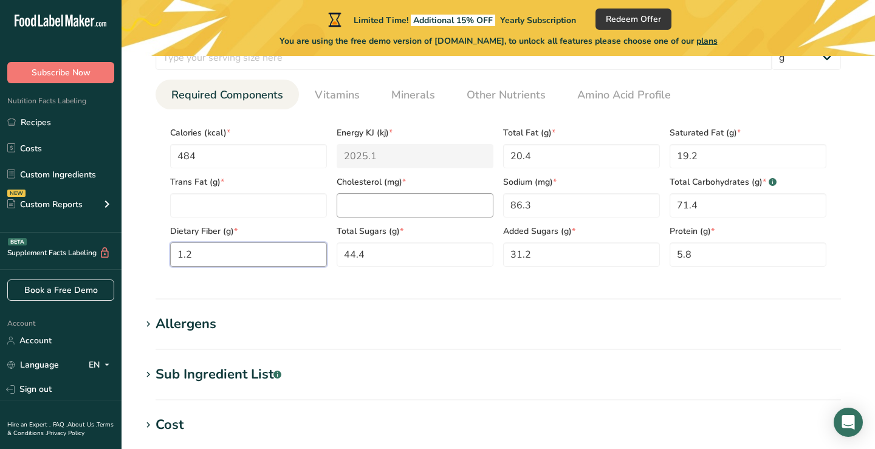
type Fiber "1.2"
click at [389, 203] on input "number" at bounding box center [415, 205] width 157 height 24
click at [223, 203] on Fat "number" at bounding box center [248, 205] width 157 height 24
click at [370, 206] on input "number" at bounding box center [415, 205] width 157 height 24
type input "0"
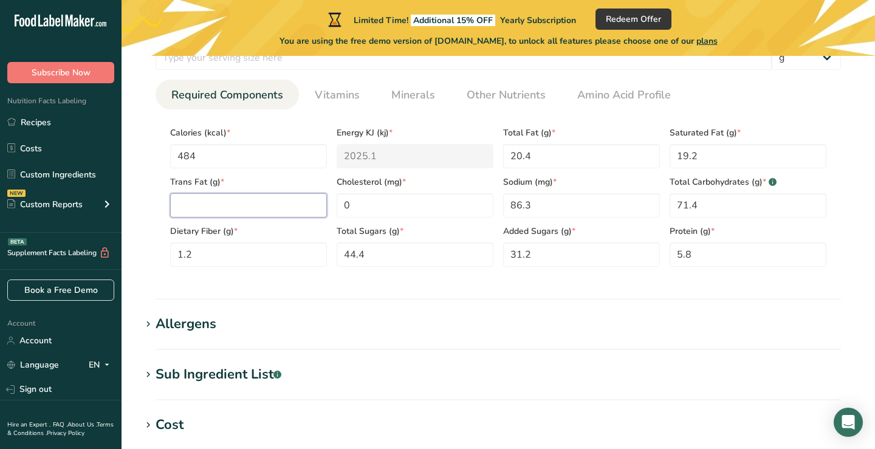
click at [294, 208] on Fat "number" at bounding box center [248, 205] width 157 height 24
type Fat "0"
click at [408, 292] on section "Nutritional Info Serving Size .a-a{fill:#347362;}.b-a{fill:#fff;} Add ingredien…" at bounding box center [498, 140] width 714 height 317
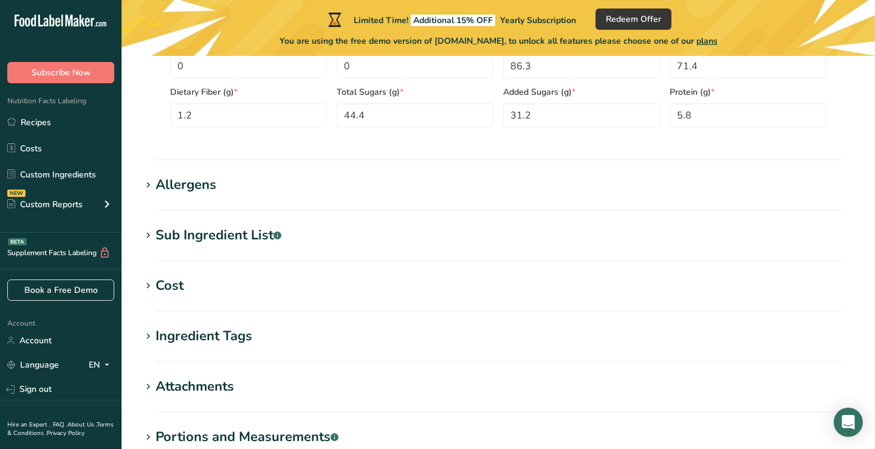
scroll to position [634, 0]
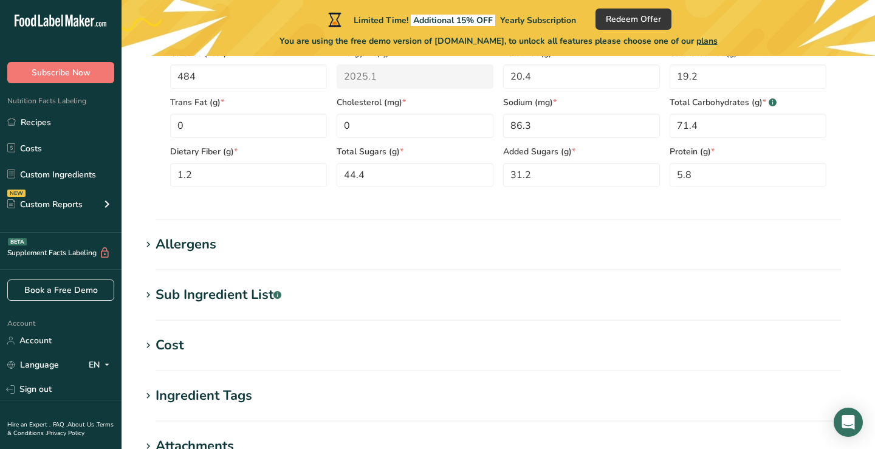
click at [149, 244] on icon at bounding box center [148, 244] width 11 height 17
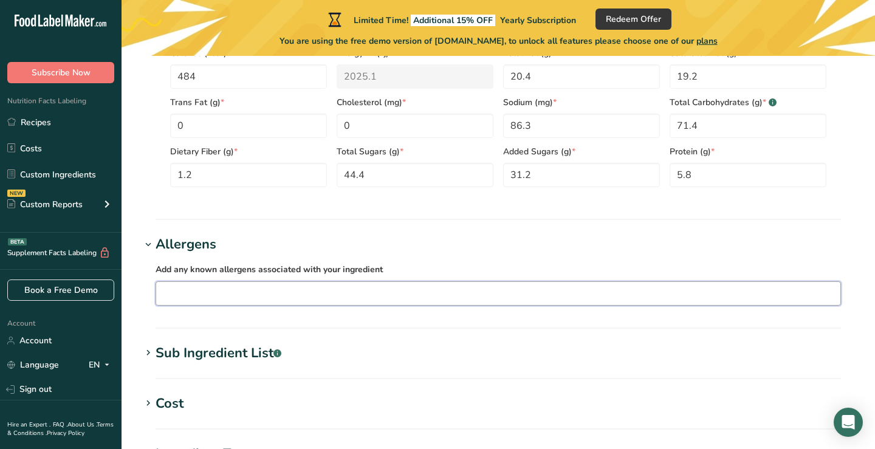
click at [214, 289] on input "text" at bounding box center [498, 293] width 684 height 19
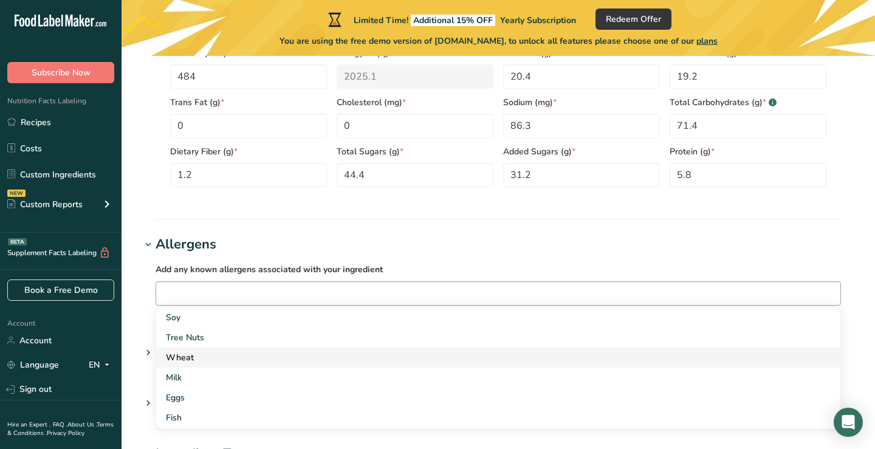
click at [192, 356] on div "Wheat" at bounding box center [488, 357] width 645 height 13
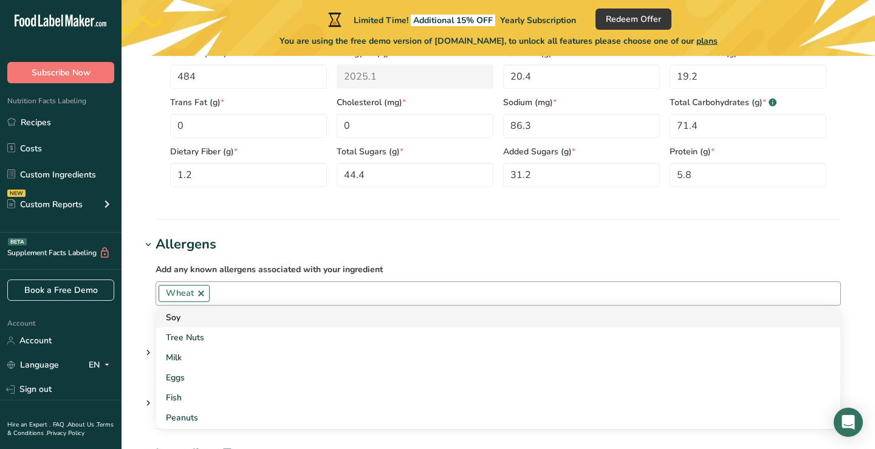
click at [185, 319] on div "Soy" at bounding box center [488, 317] width 645 height 13
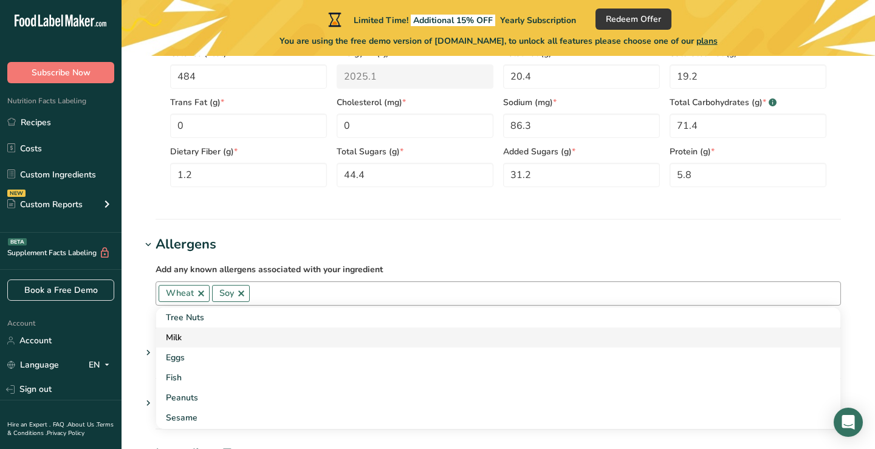
click at [179, 341] on div "Milk" at bounding box center [488, 337] width 645 height 13
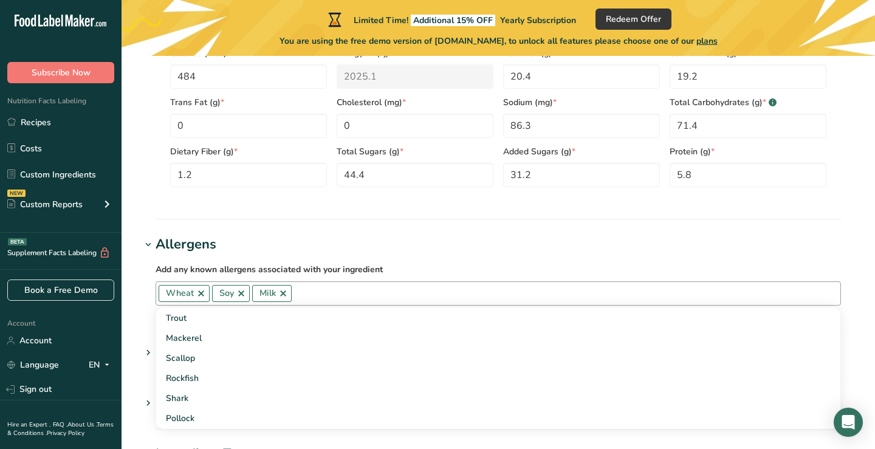
scroll to position [847, 0]
click at [241, 239] on h1 "Allergens" at bounding box center [498, 244] width 714 height 20
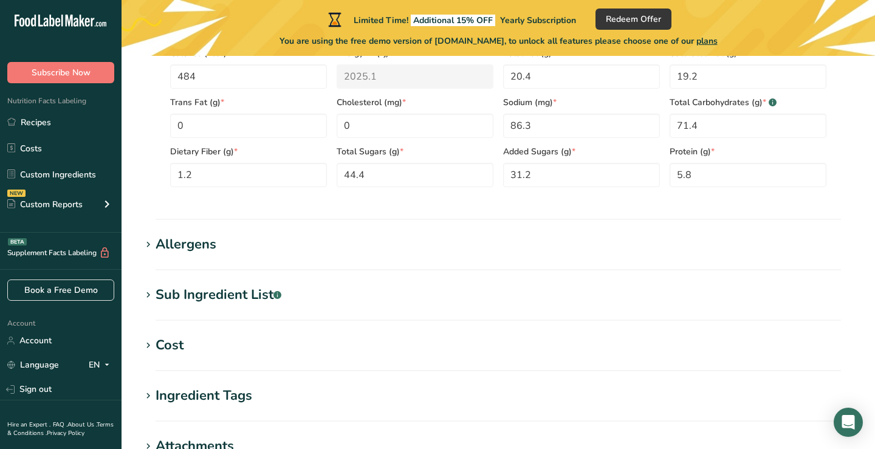
click at [147, 244] on icon at bounding box center [148, 244] width 11 height 17
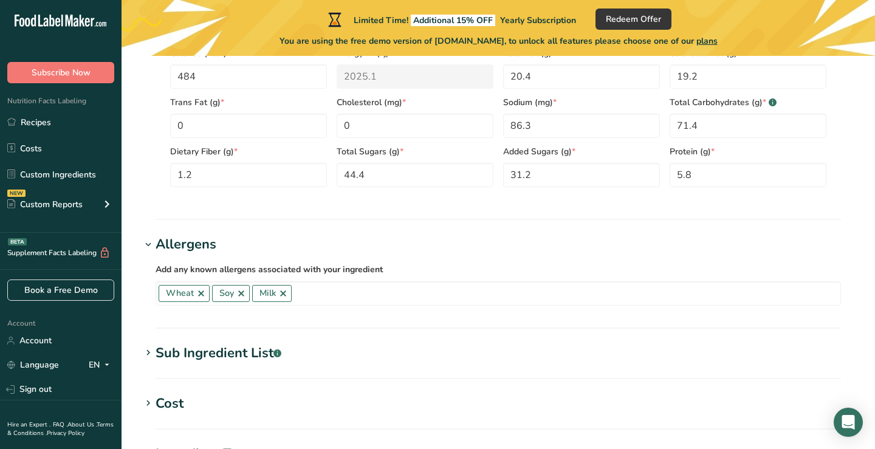
click at [147, 244] on icon at bounding box center [148, 244] width 11 height 17
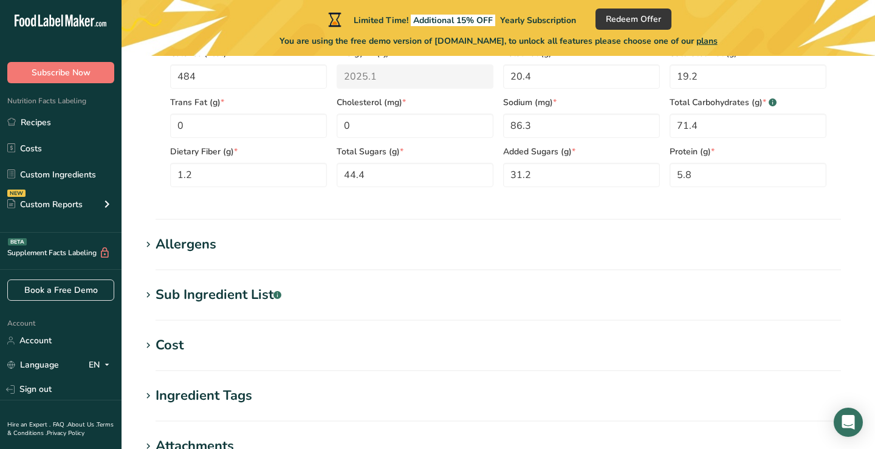
click at [144, 293] on icon at bounding box center [148, 295] width 11 height 17
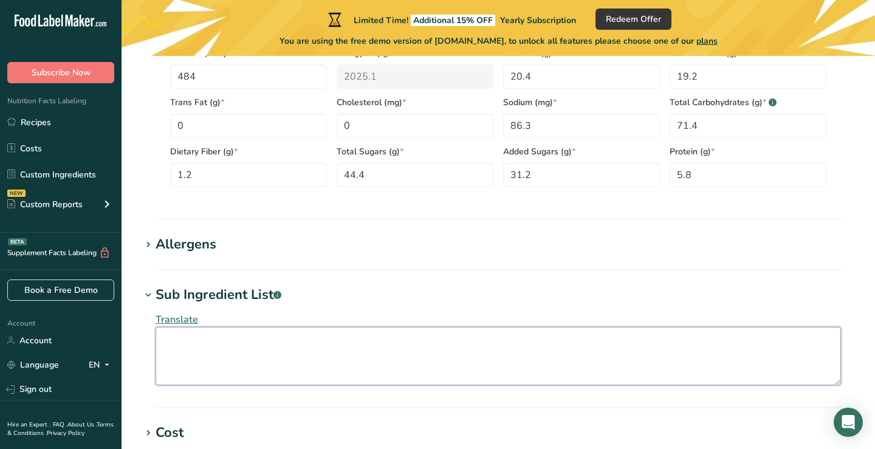
click at [219, 352] on textarea at bounding box center [497, 356] width 685 height 58
paste textarea "Ingredients: Bleached Enriched Flour (Wheat Flour, [MEDICAL_DATA], Reduced Iron…"
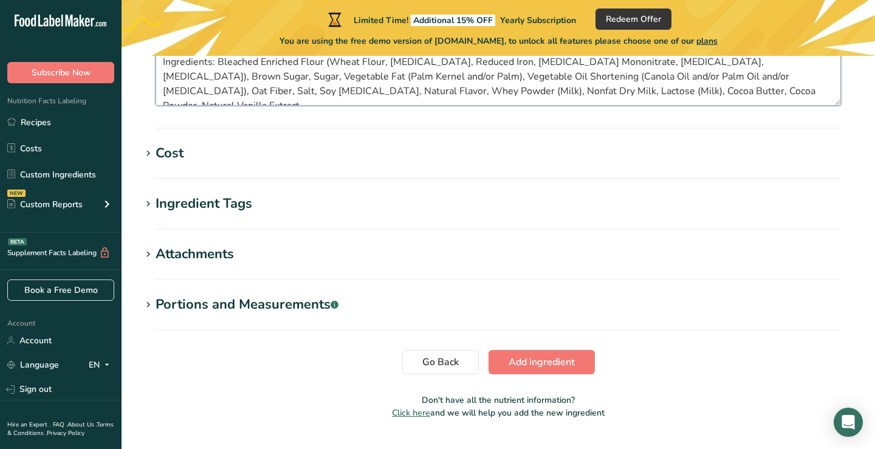
scroll to position [915, 0]
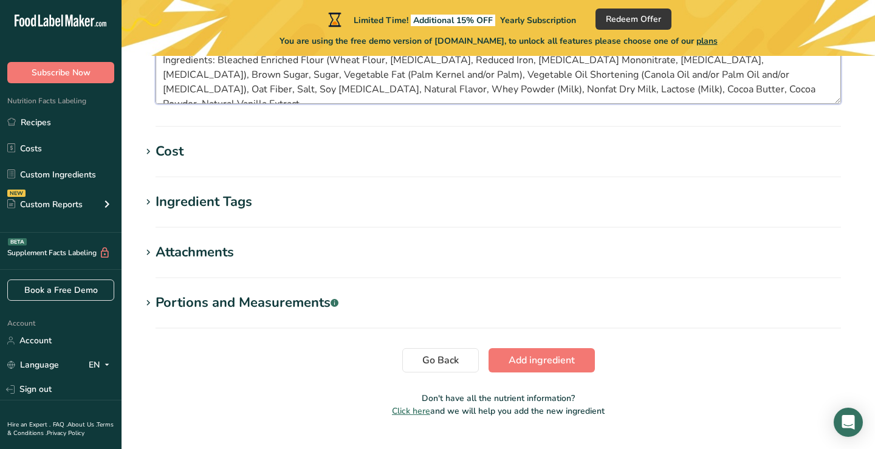
type textarea "Ingredients: Bleached Enriched Flour (Wheat Flour, [MEDICAL_DATA], Reduced Iron…"
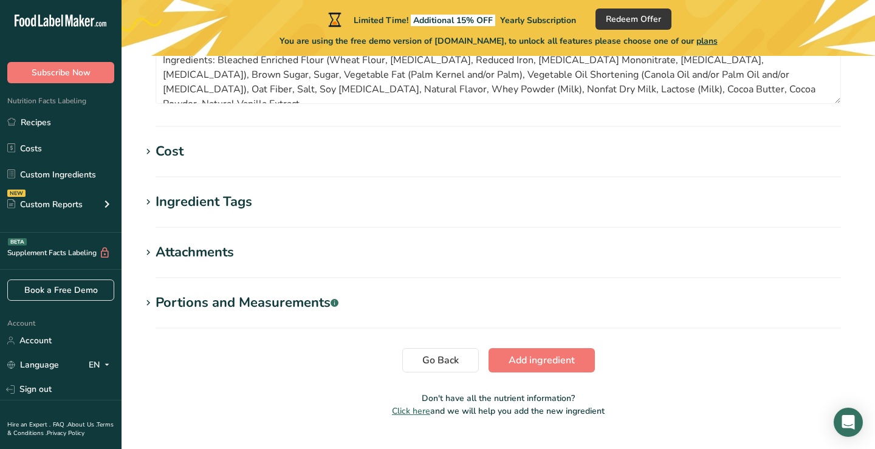
drag, startPoint x: 505, startPoint y: 323, endPoint x: 497, endPoint y: 316, distance: 10.8
click at [505, 323] on section "Portions and Measurements .a-a{fill:#347362;}.b-a{fill:#fff;} Add portion" at bounding box center [498, 311] width 714 height 36
click at [156, 152] on div "Cost" at bounding box center [169, 152] width 28 height 20
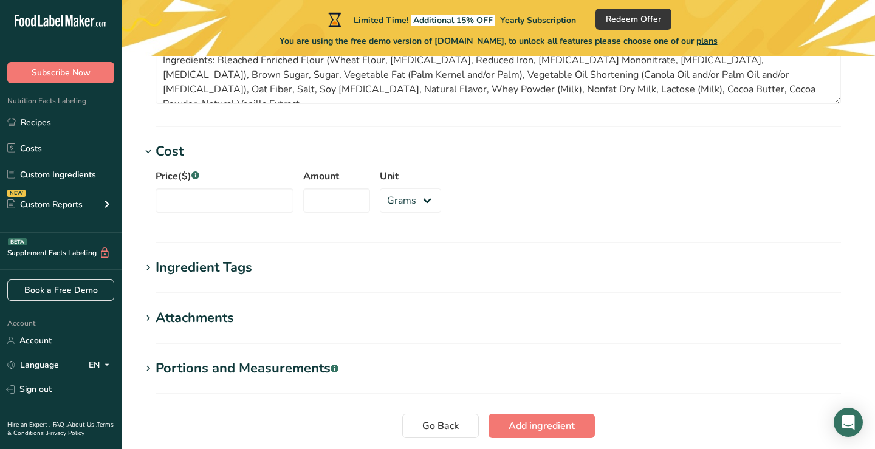
click at [155, 268] on div "Ingredient Tags" at bounding box center [203, 268] width 97 height 20
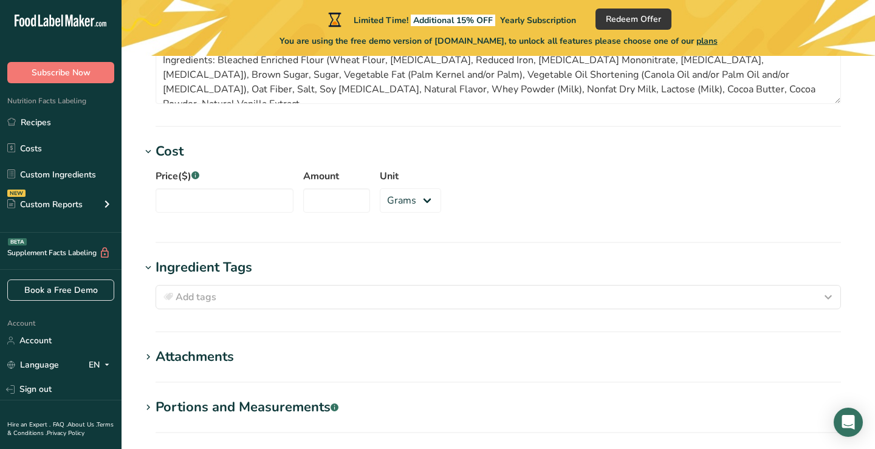
click at [154, 355] on span at bounding box center [148, 357] width 15 height 15
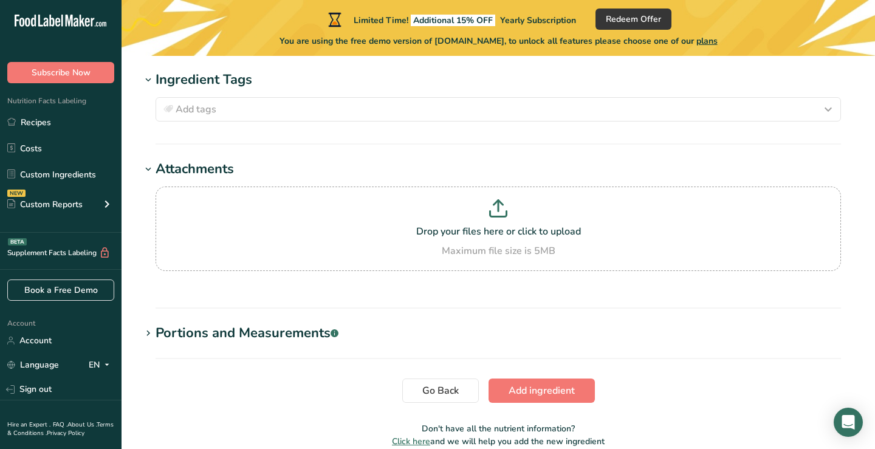
scroll to position [1110, 0]
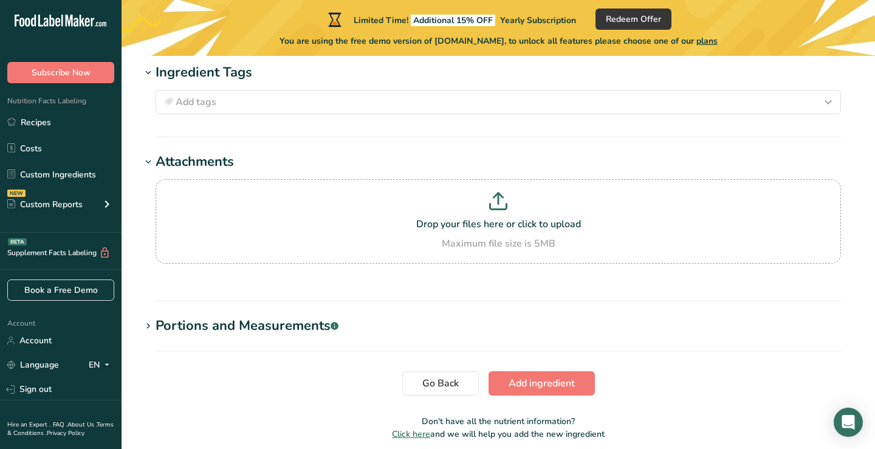
click at [152, 320] on icon at bounding box center [148, 326] width 11 height 17
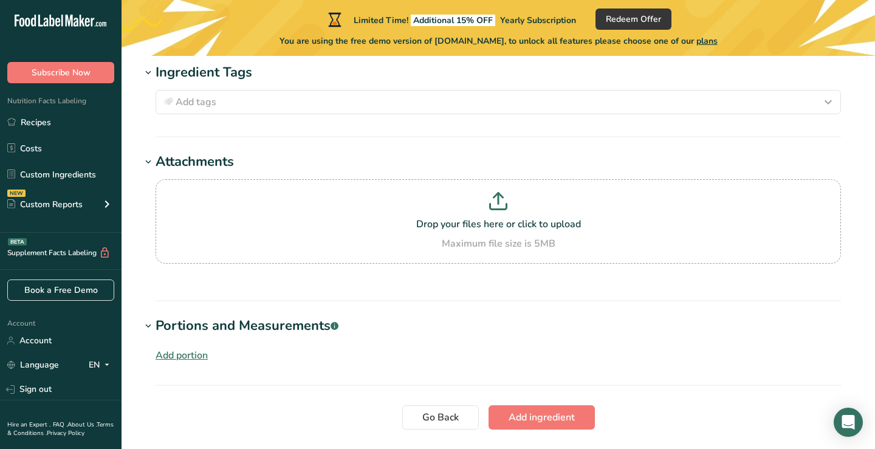
click at [186, 350] on div "Add portion" at bounding box center [181, 355] width 52 height 15
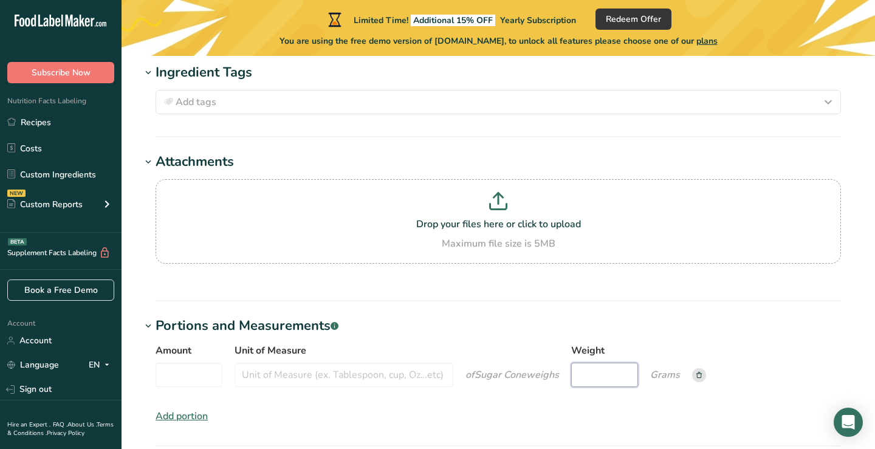
click at [596, 371] on input "Weight" at bounding box center [604, 375] width 67 height 24
type input "10"
click at [208, 371] on input "Amount" at bounding box center [188, 375] width 67 height 24
type input "1"
click at [314, 371] on input "Unit of Measure" at bounding box center [343, 375] width 219 height 24
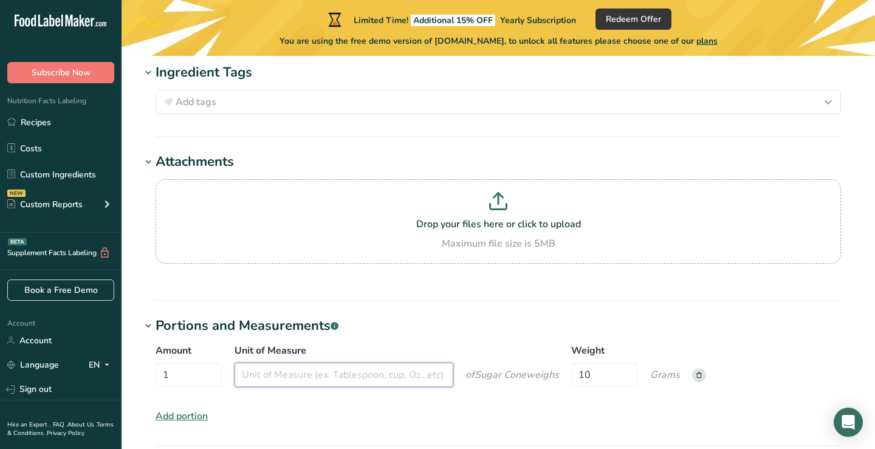
type input "C"
type input "Cone"
click at [502, 406] on div "Amount 1 Unit of Measure Cone of Sugar Cone weigh s Weight 10 Grams Add portion" at bounding box center [498, 383] width 714 height 95
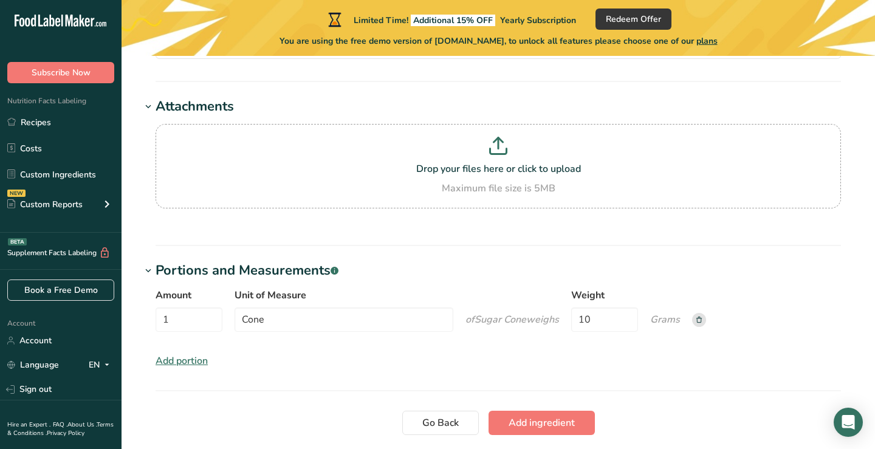
scroll to position [1193, 0]
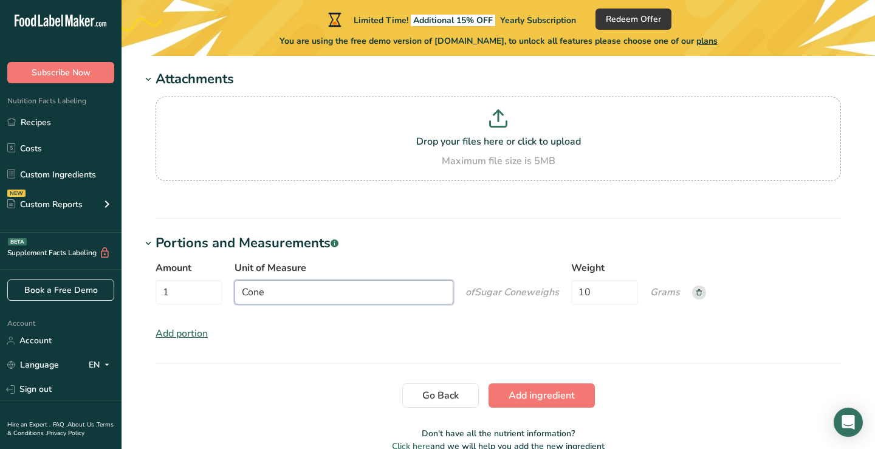
click at [299, 290] on input "Cone" at bounding box center [343, 292] width 219 height 24
drag, startPoint x: 299, startPoint y: 290, endPoint x: 210, endPoint y: 286, distance: 89.4
click at [210, 286] on div "Amount 1 Unit of Measure Cone of Sugar Cone weigh s Weight 10 Grams" at bounding box center [497, 286] width 685 height 51
type input "Gram"
click at [261, 326] on div "Amount 1 Unit of Measure Gram of Sugar Cone weigh s Weight 10 Grams Add portion" at bounding box center [498, 300] width 714 height 95
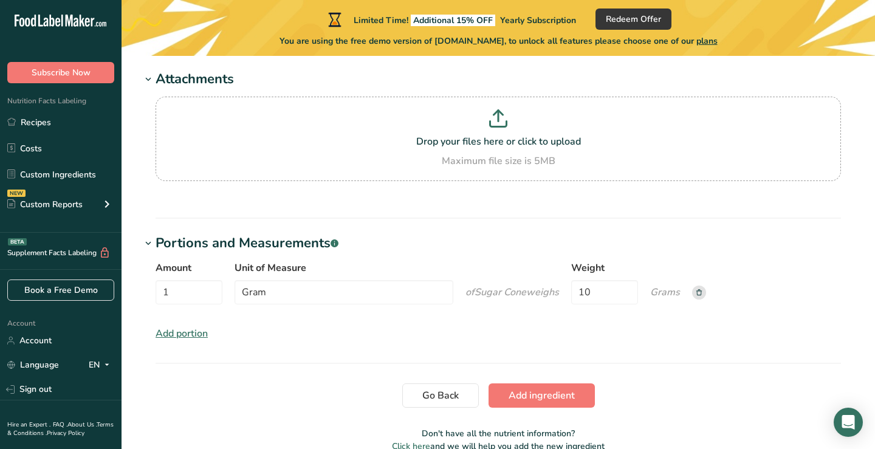
click at [702, 289] on icon at bounding box center [698, 292] width 5 height 6
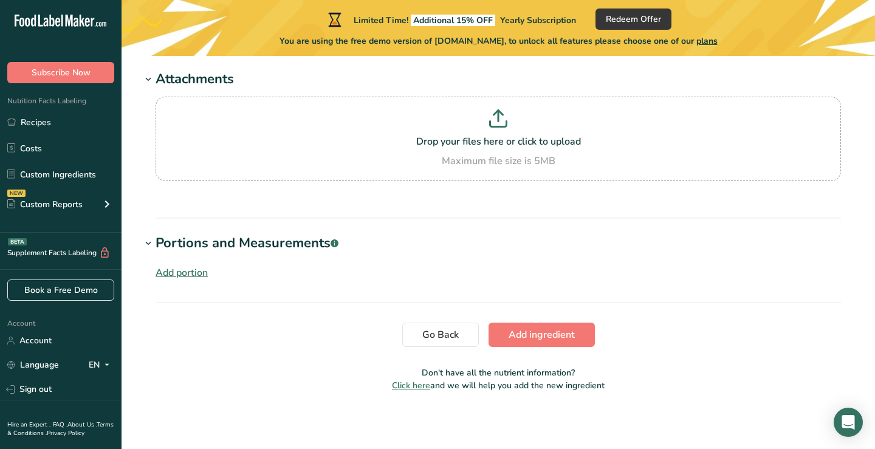
scroll to position [1189, 0]
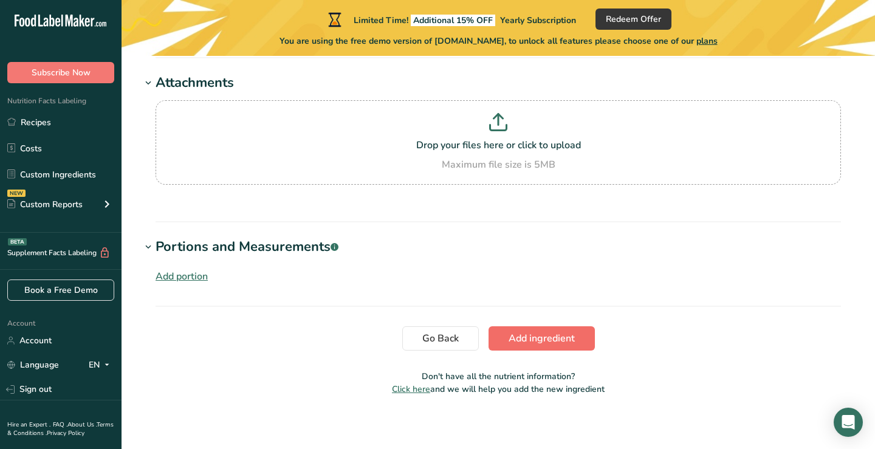
click at [542, 334] on span "Add ingredient" at bounding box center [541, 338] width 66 height 15
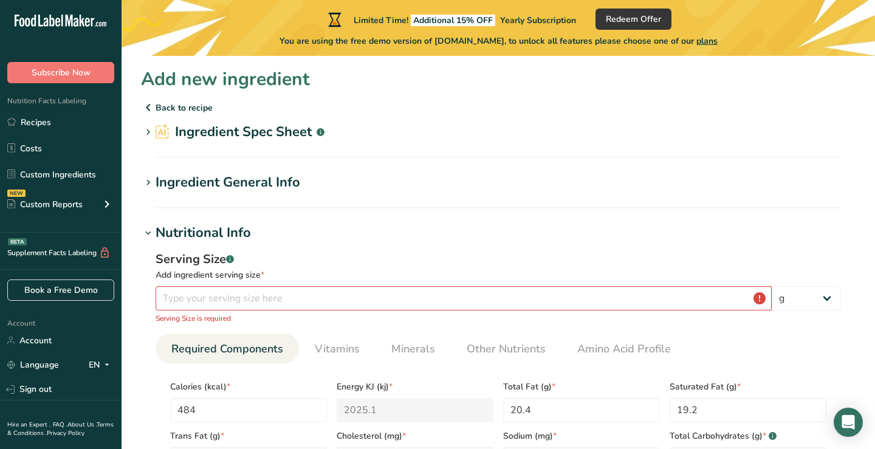
scroll to position [37, 0]
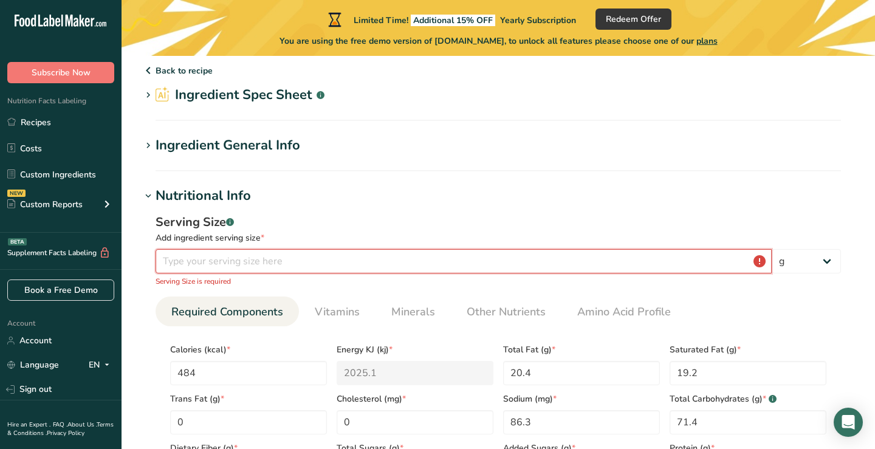
click at [417, 264] on input "number" at bounding box center [463, 261] width 616 height 24
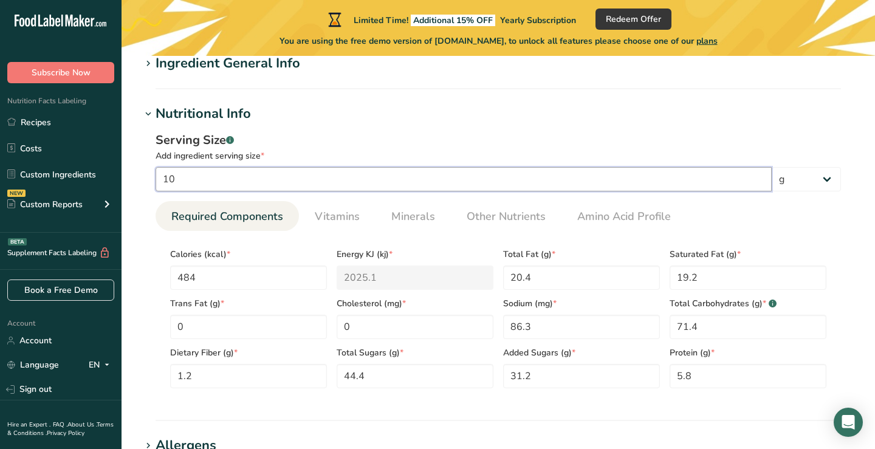
scroll to position [120, 0]
type input "10"
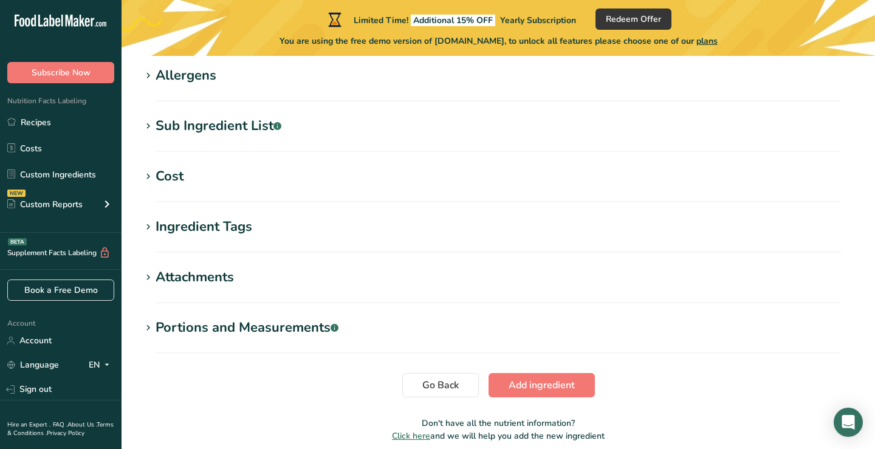
scroll to position [504, 0]
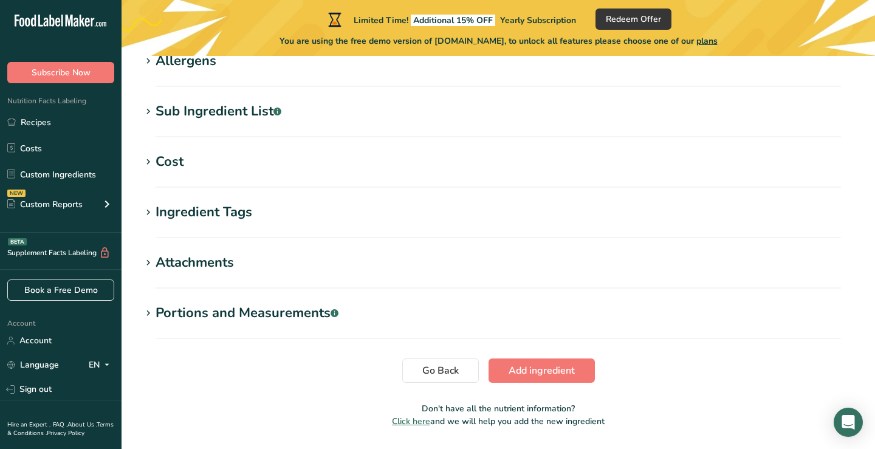
click at [528, 326] on section "Portions and Measurements .a-a{fill:#347362;}.b-a{fill:#fff;} Add portion" at bounding box center [498, 321] width 714 height 36
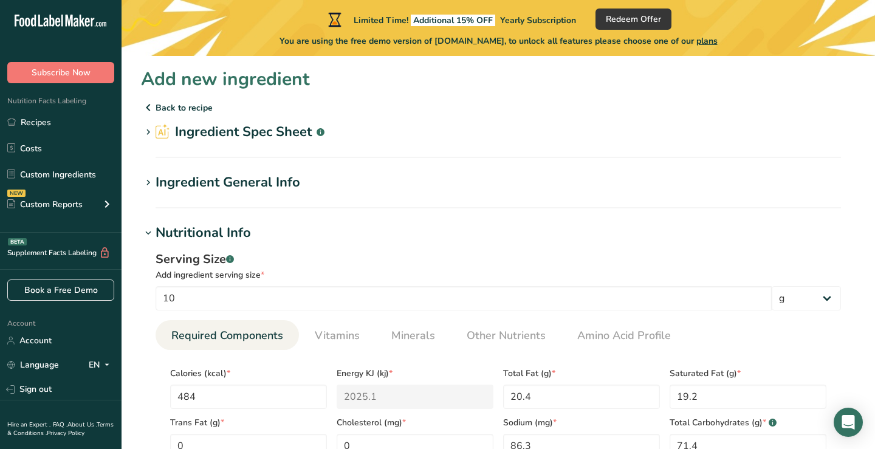
scroll to position [0, 0]
click at [273, 183] on div "Ingredient General Info" at bounding box center [227, 183] width 145 height 20
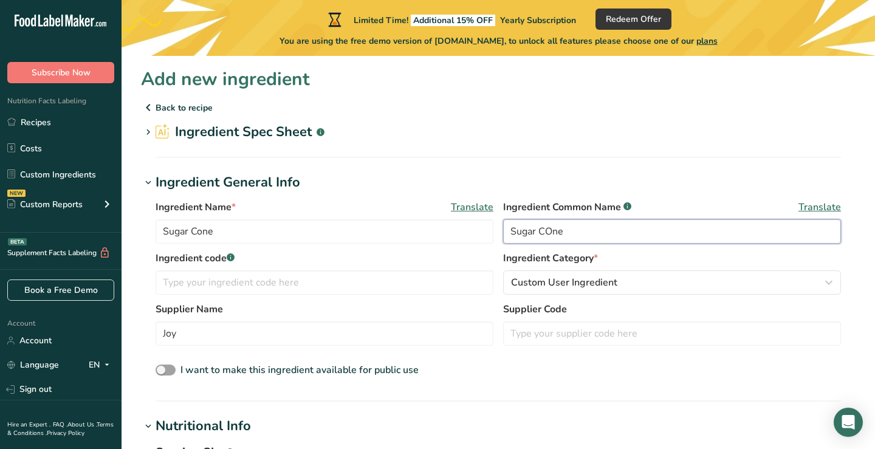
click at [551, 231] on input "Sugar COne" at bounding box center [672, 231] width 338 height 24
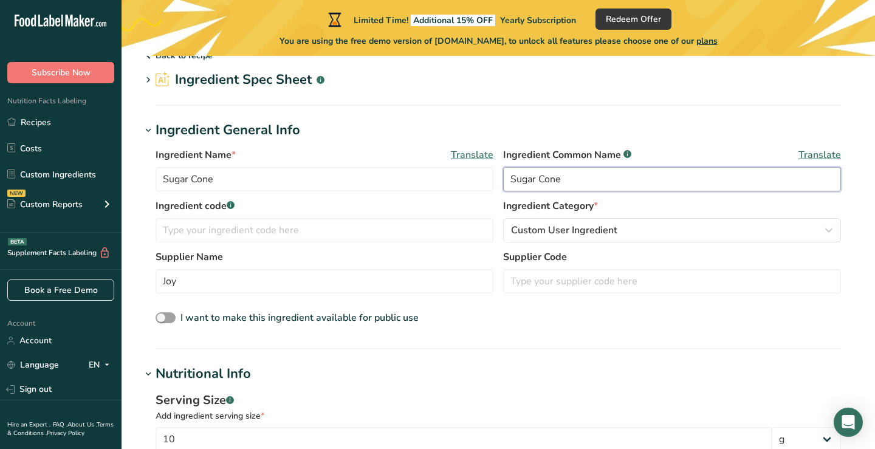
scroll to position [55, 0]
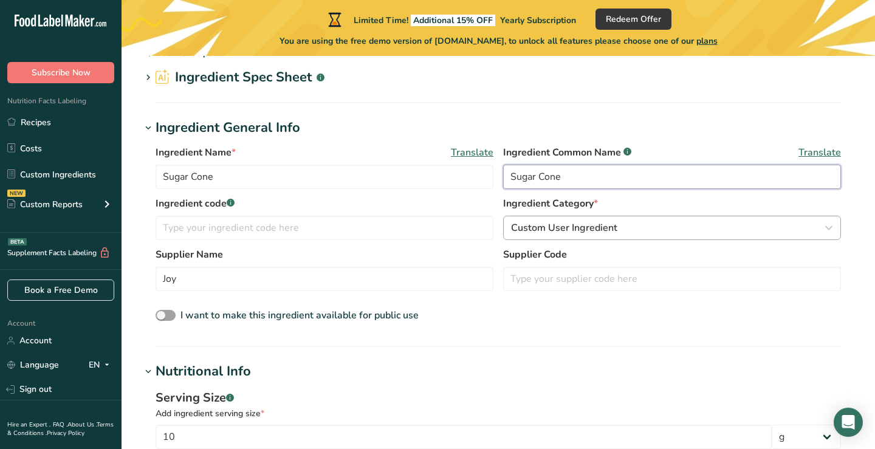
type input "Sugar Cone"
click at [590, 227] on span "Custom User Ingredient" at bounding box center [564, 227] width 106 height 15
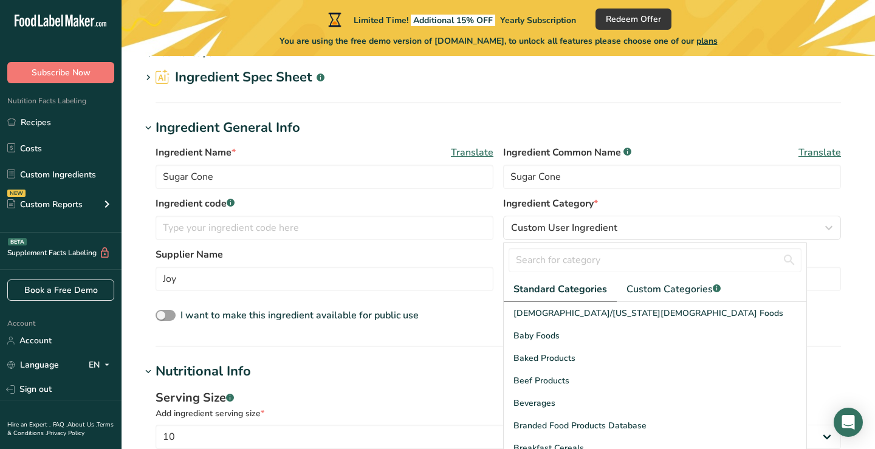
click at [488, 258] on label "Supplier Name" at bounding box center [324, 254] width 338 height 15
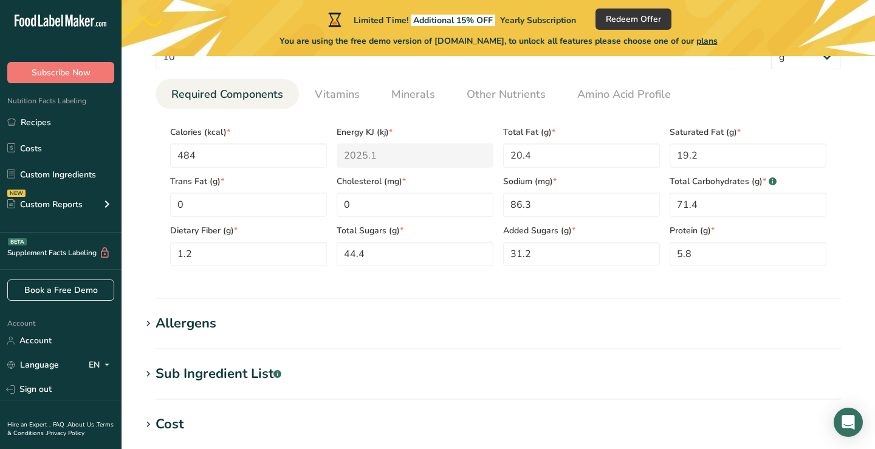
scroll to position [435, 0]
click at [342, 92] on span "Vitamins" at bounding box center [337, 94] width 45 height 16
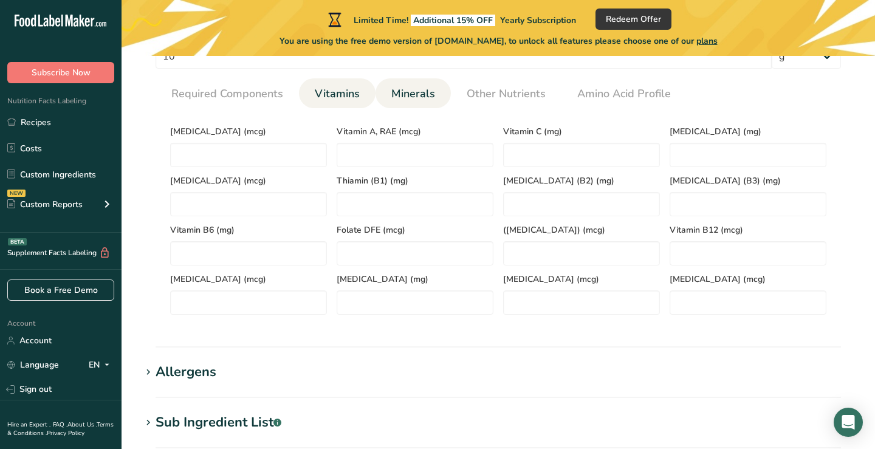
click at [405, 92] on span "Minerals" at bounding box center [413, 94] width 44 height 16
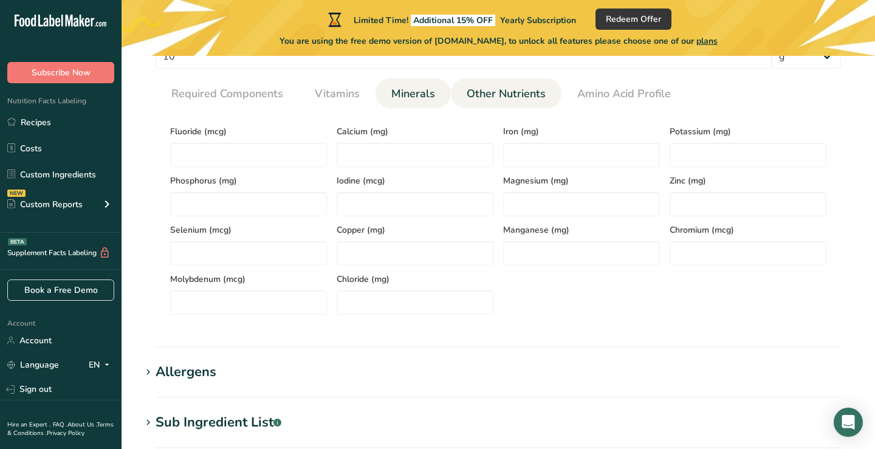
click at [491, 89] on span "Other Nutrients" at bounding box center [505, 94] width 79 height 16
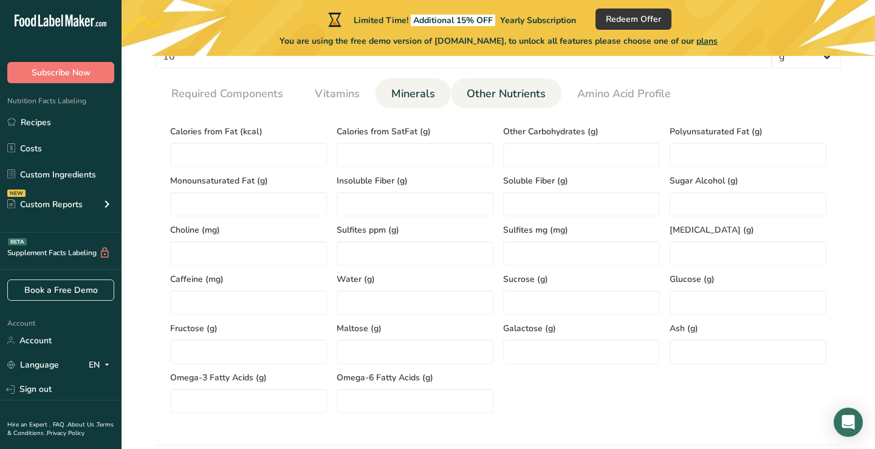
click at [405, 89] on span "Minerals" at bounding box center [413, 94] width 44 height 16
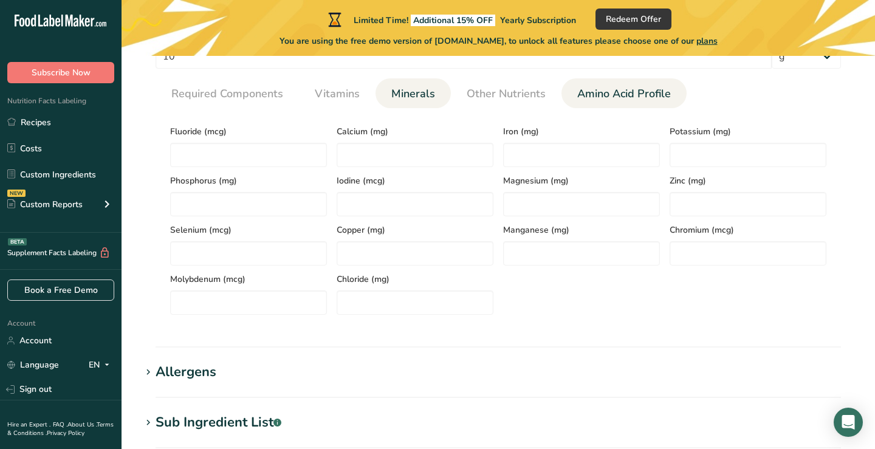
click at [588, 97] on span "Amino Acid Profile" at bounding box center [624, 94] width 94 height 16
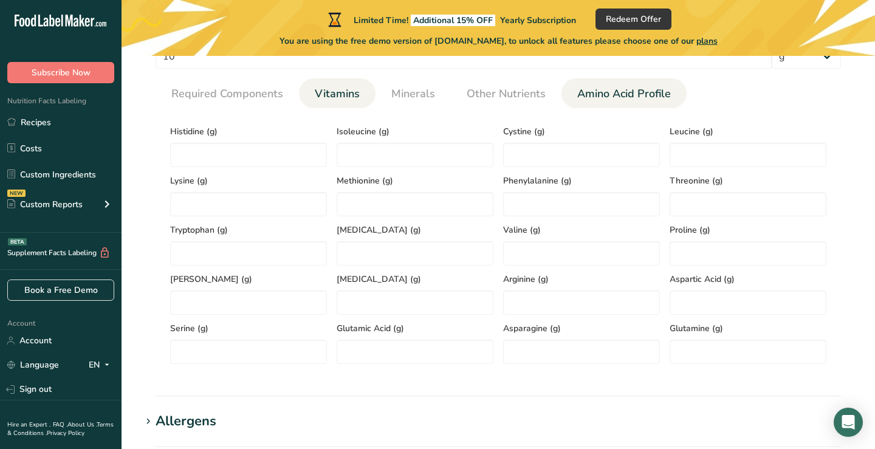
click at [333, 97] on span "Vitamins" at bounding box center [337, 94] width 45 height 16
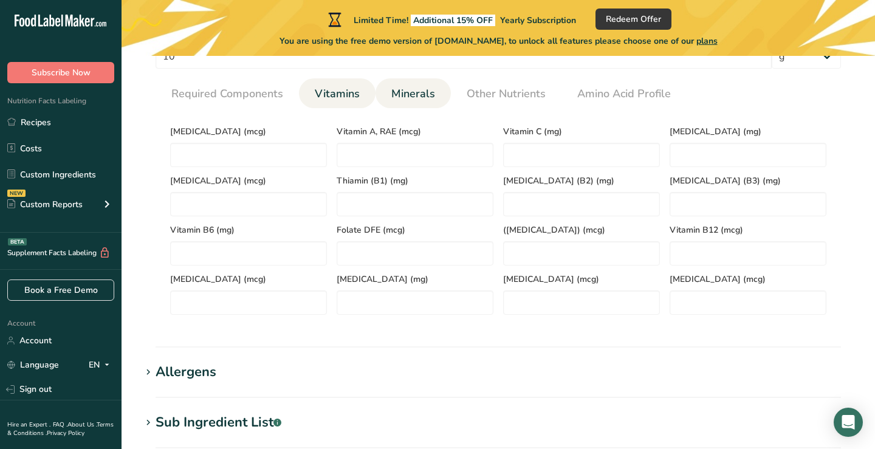
click at [400, 95] on span "Minerals" at bounding box center [413, 94] width 44 height 16
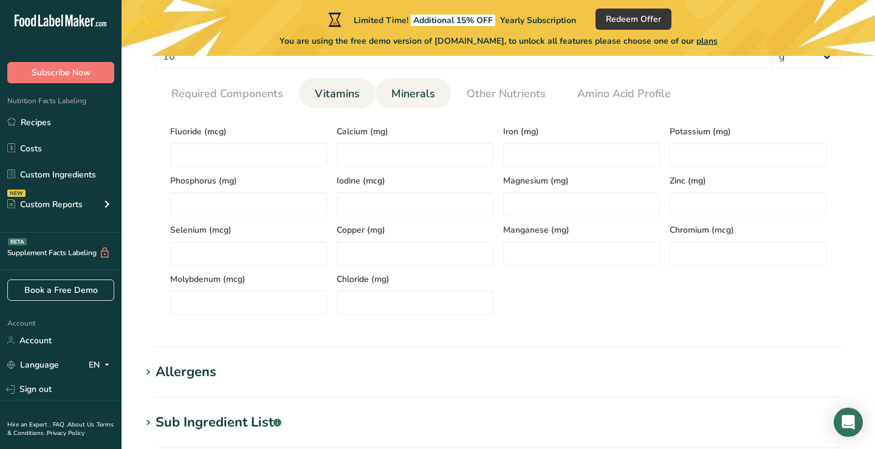
click at [329, 98] on span "Vitamins" at bounding box center [337, 94] width 45 height 16
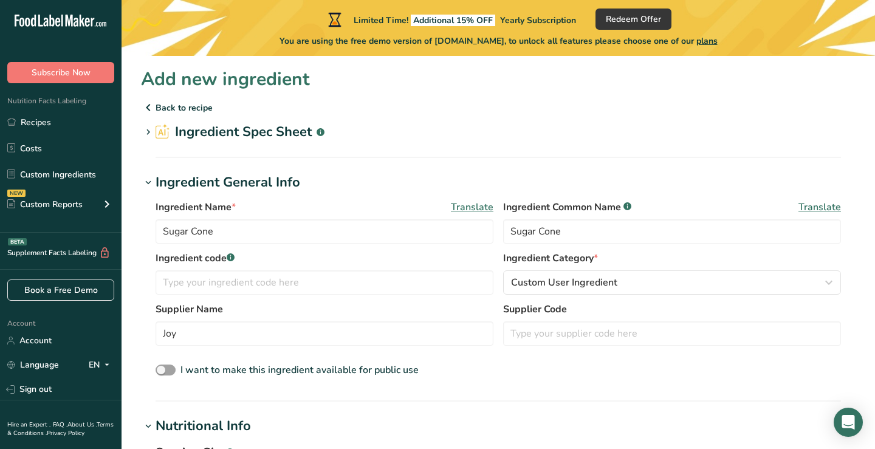
scroll to position [0, 0]
drag, startPoint x: 217, startPoint y: 231, endPoint x: 155, endPoint y: 230, distance: 62.0
click at [155, 230] on input "Sugar Cone" at bounding box center [324, 231] width 338 height 24
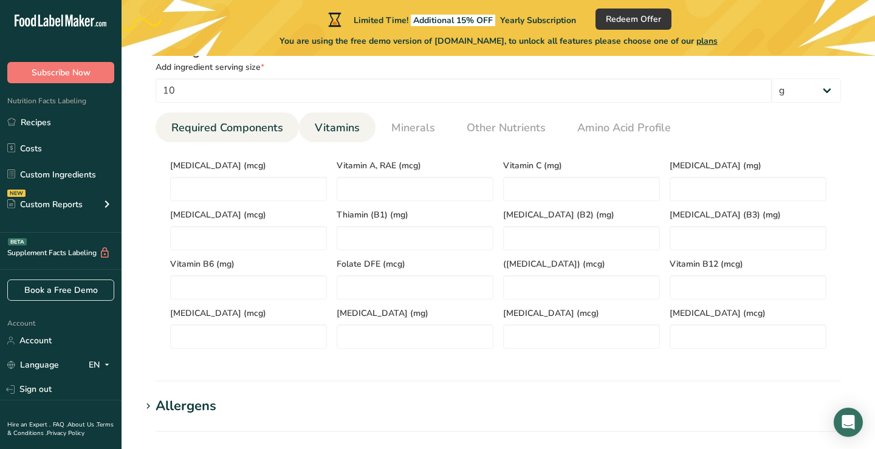
scroll to position [405, 0]
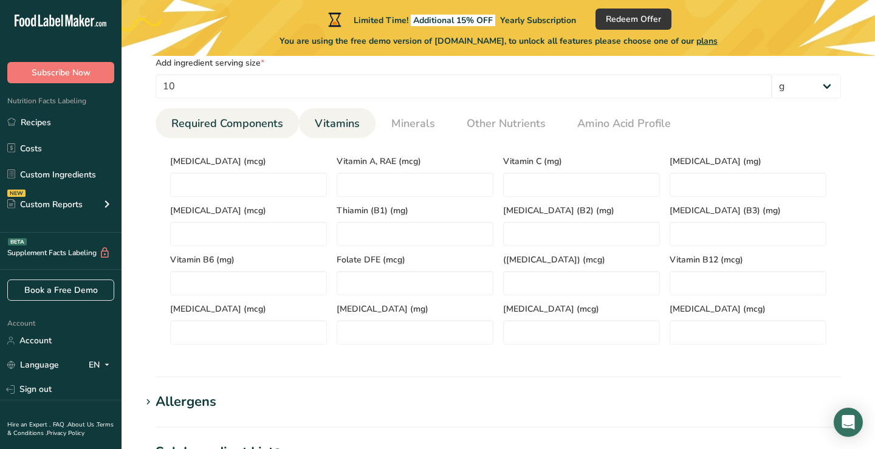
type input "Funnels"
click at [237, 121] on span "Required Components" at bounding box center [227, 123] width 112 height 16
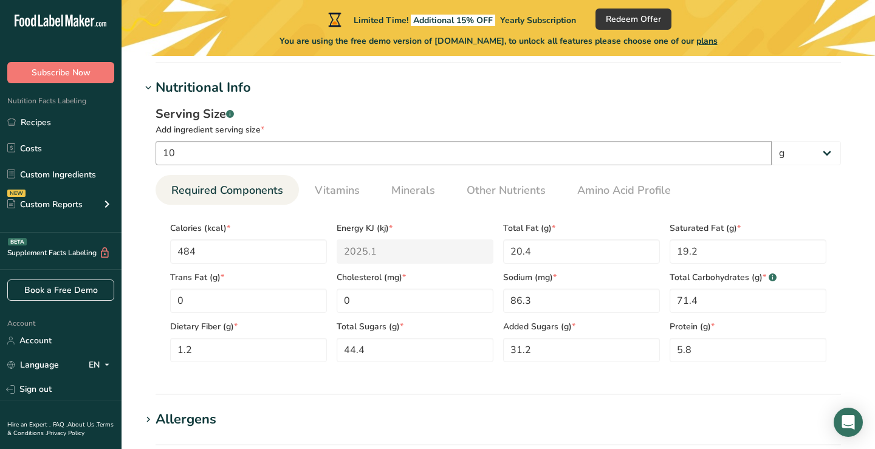
scroll to position [337, 0]
click at [213, 159] on input "10" at bounding box center [463, 154] width 616 height 24
type input "100"
click at [146, 227] on div "Serving Size .a-a{fill:#347362;}.b-a{fill:#fff;} Add ingredient serving size * …" at bounding box center [498, 239] width 714 height 281
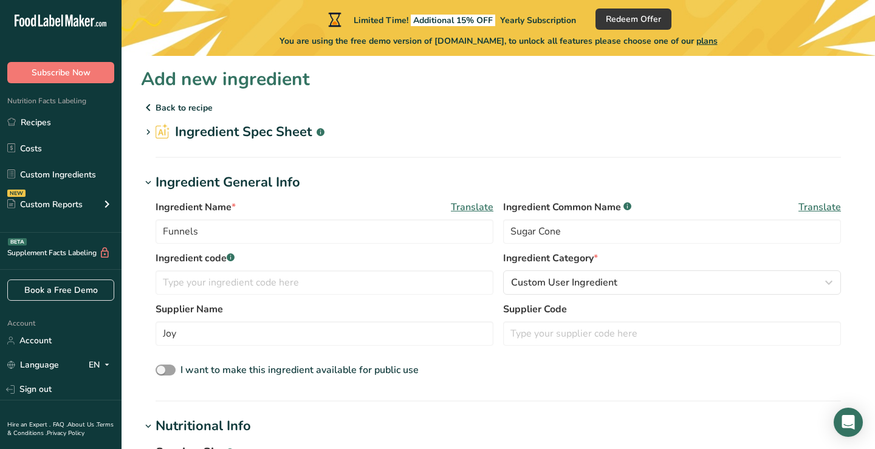
scroll to position [0, 0]
click at [145, 134] on icon at bounding box center [148, 132] width 11 height 17
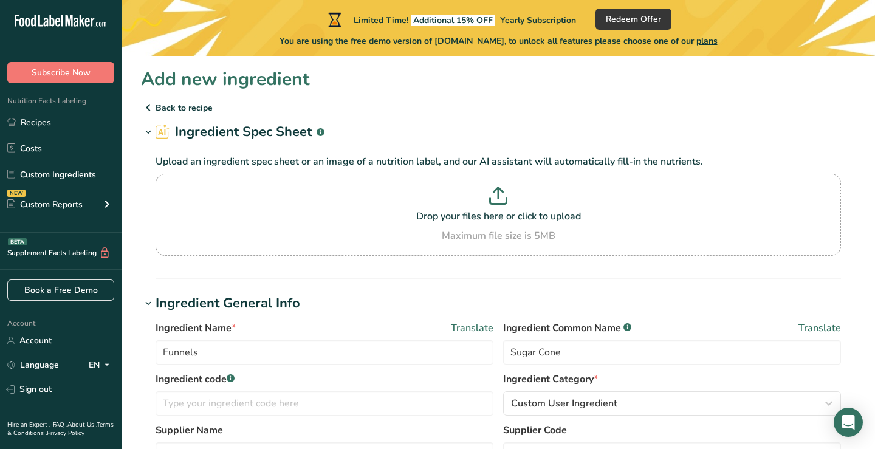
click at [146, 133] on icon at bounding box center [148, 132] width 11 height 17
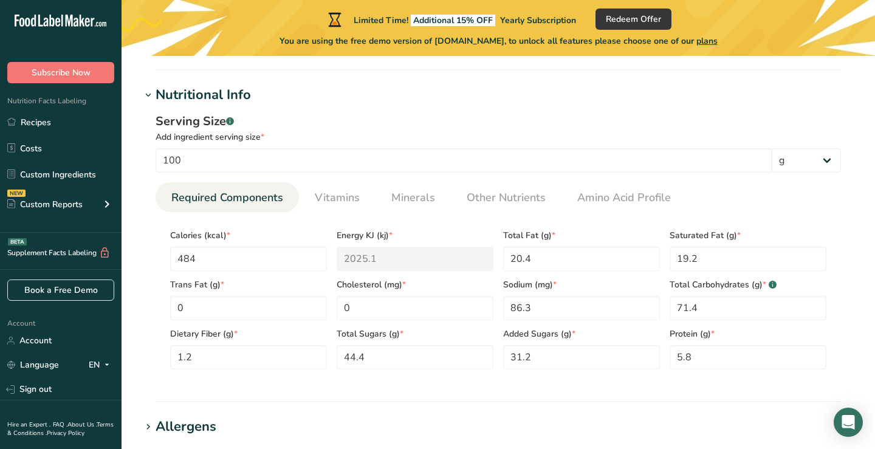
scroll to position [332, 0]
click at [491, 191] on span "Other Nutrients" at bounding box center [505, 197] width 79 height 16
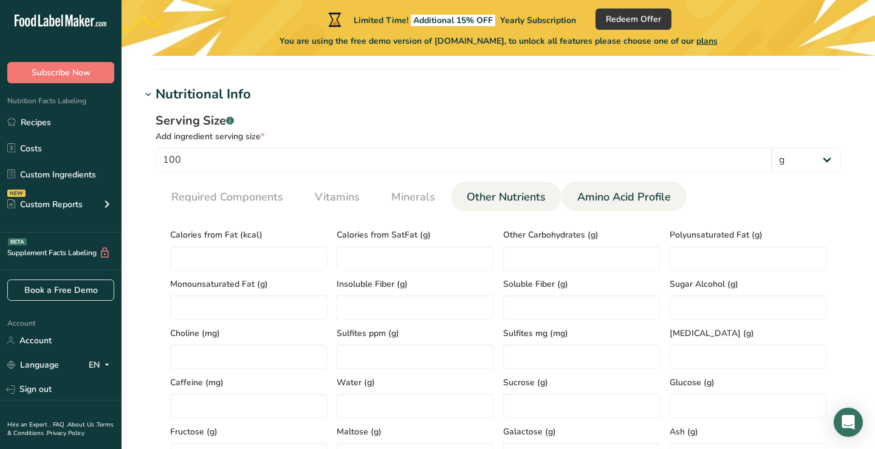
click at [616, 196] on span "Amino Acid Profile" at bounding box center [624, 197] width 94 height 16
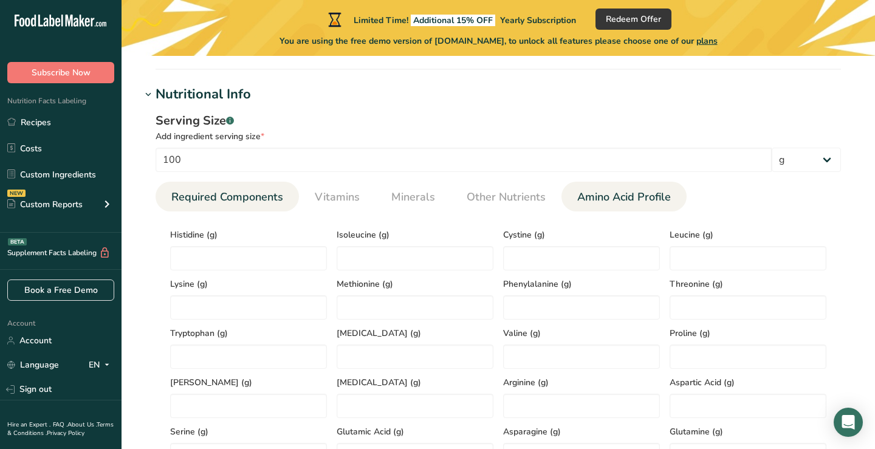
click at [237, 194] on span "Required Components" at bounding box center [227, 197] width 112 height 16
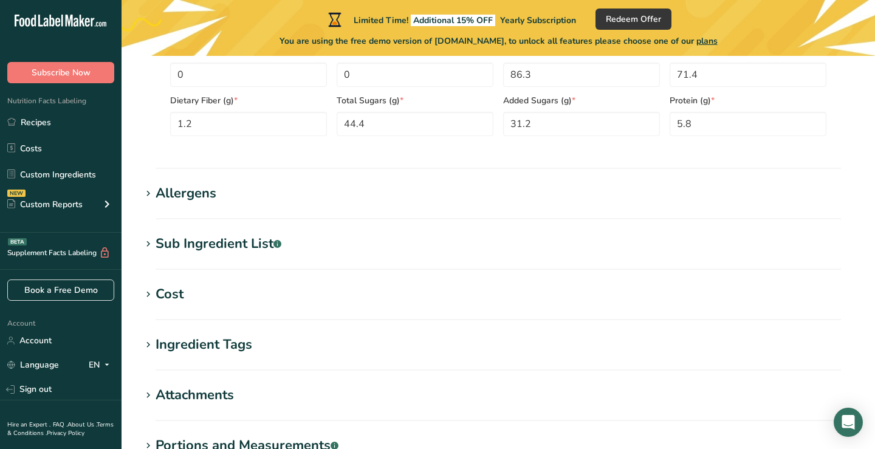
scroll to position [567, 0]
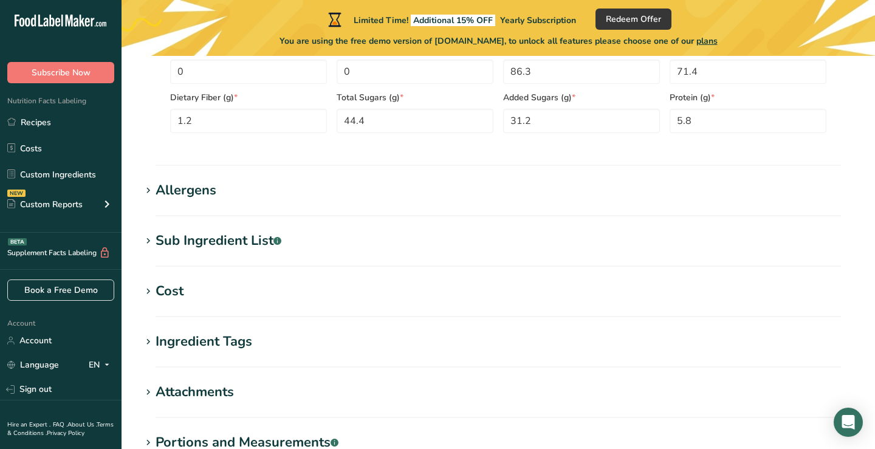
click at [148, 180] on h1 "Allergens" at bounding box center [498, 190] width 714 height 20
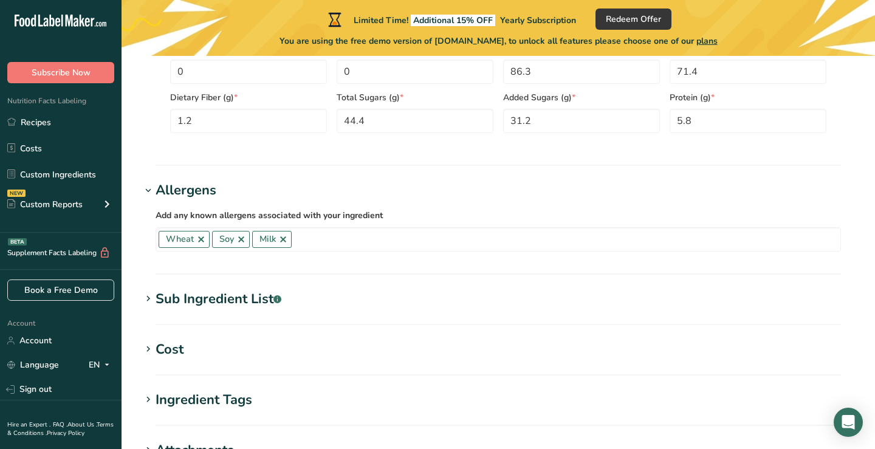
click at [148, 186] on icon at bounding box center [148, 190] width 11 height 17
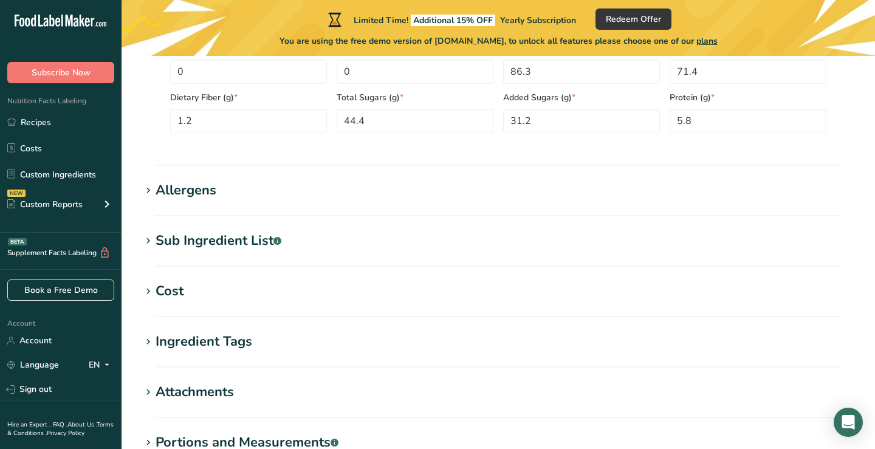
click at [148, 237] on icon at bounding box center [148, 241] width 11 height 17
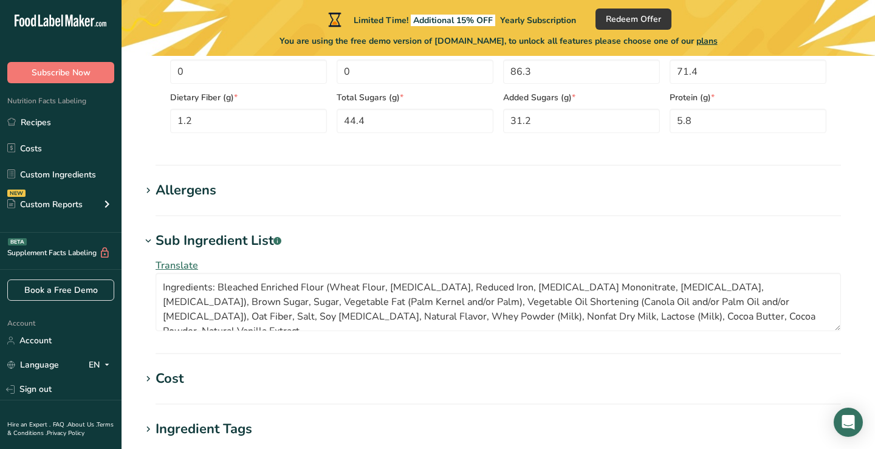
click at [148, 240] on icon at bounding box center [148, 241] width 11 height 17
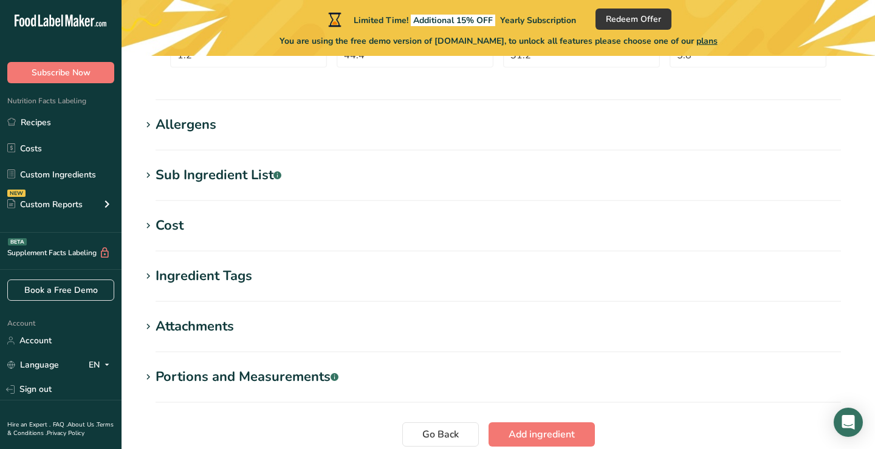
scroll to position [634, 0]
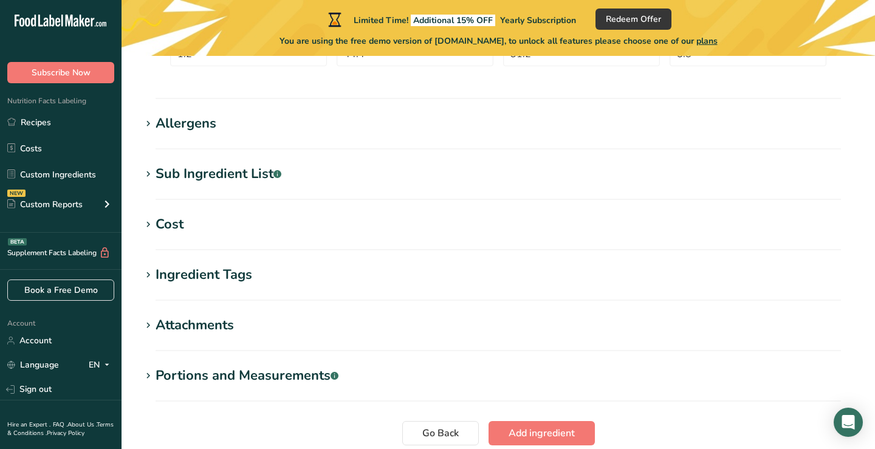
click at [151, 227] on icon at bounding box center [148, 224] width 11 height 17
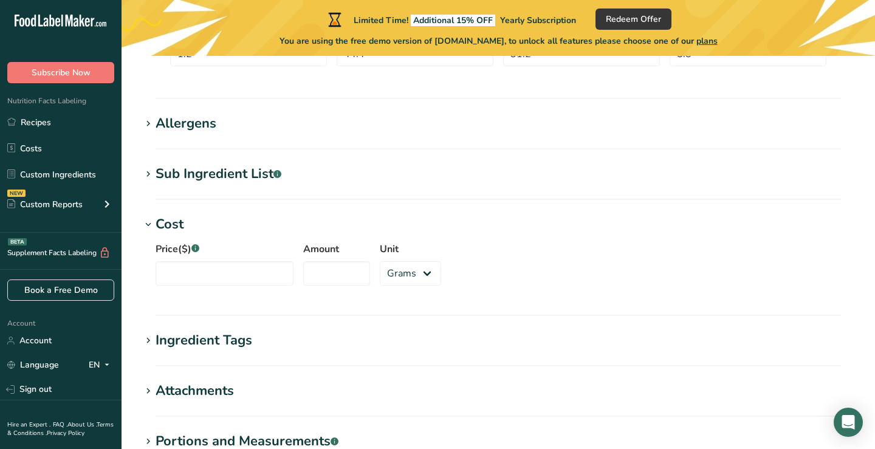
click at [151, 227] on icon at bounding box center [148, 224] width 11 height 17
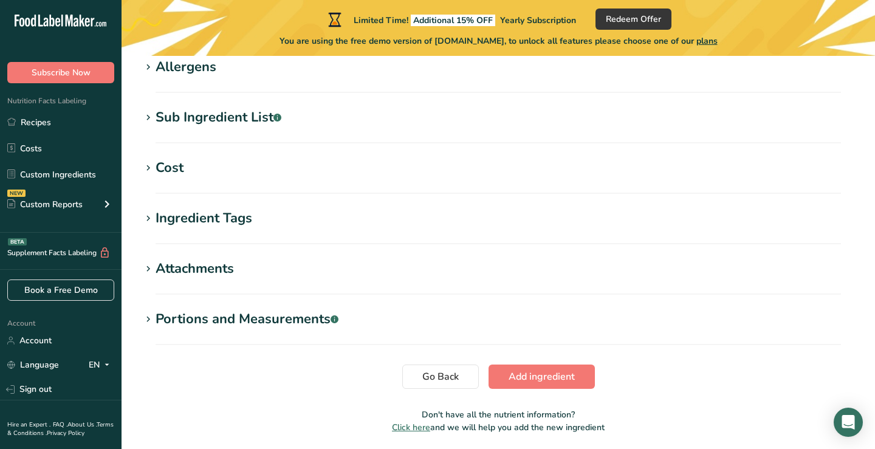
scroll to position [699, 0]
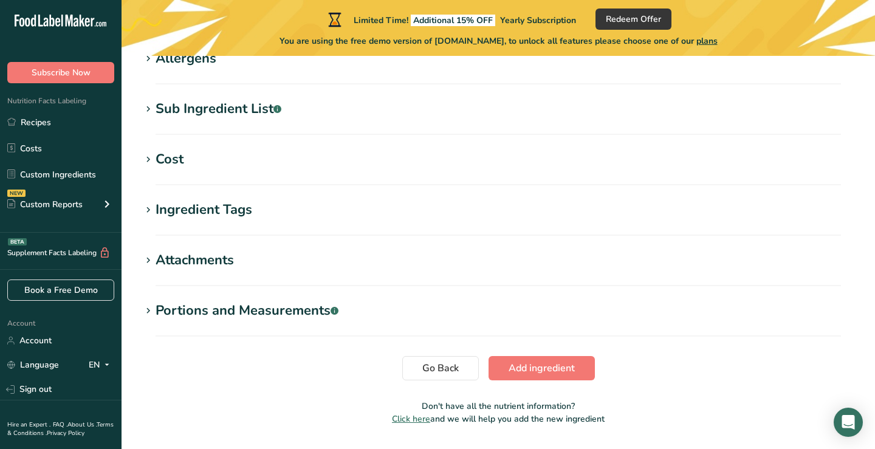
click at [151, 219] on h1 "Ingredient Tags" at bounding box center [498, 210] width 714 height 20
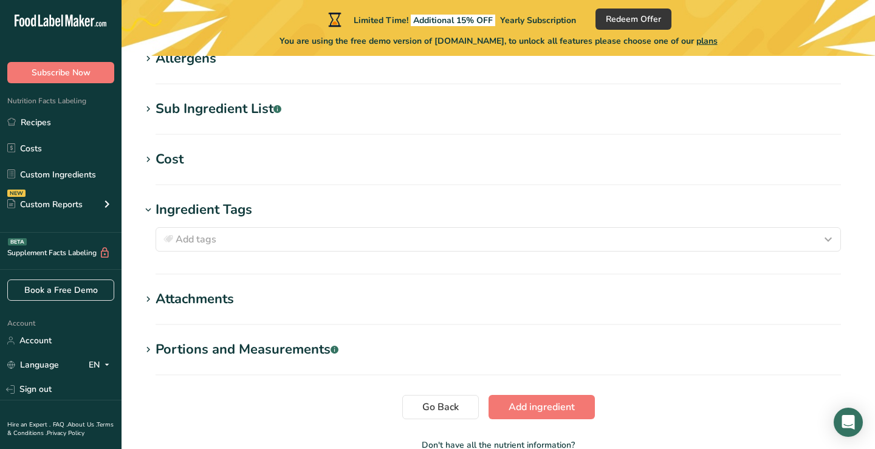
click at [151, 219] on h1 "Ingredient Tags" at bounding box center [498, 210] width 714 height 20
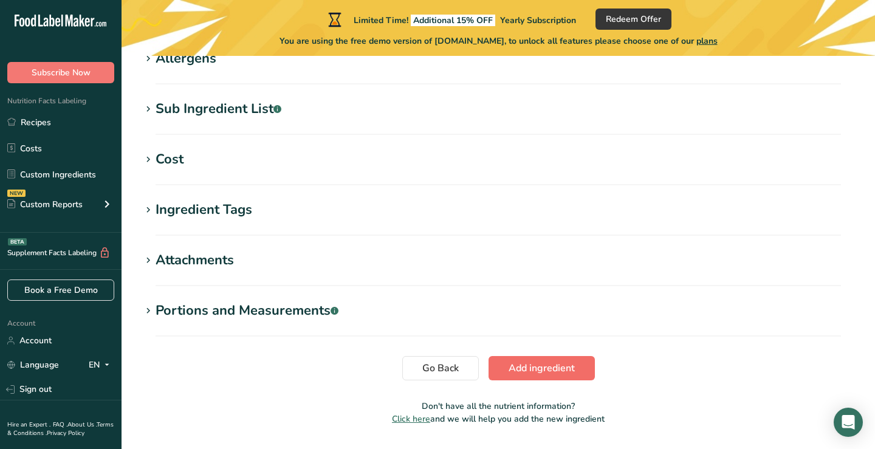
click at [530, 368] on span "Add ingredient" at bounding box center [541, 368] width 66 height 15
